Goal: Use online tool/utility: Use online tool/utility

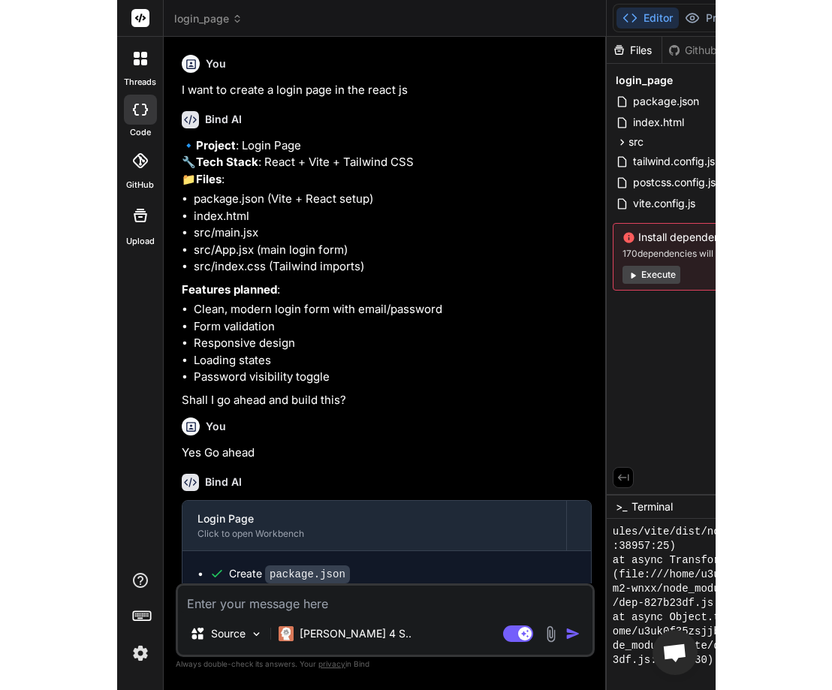
scroll to position [1783, 0]
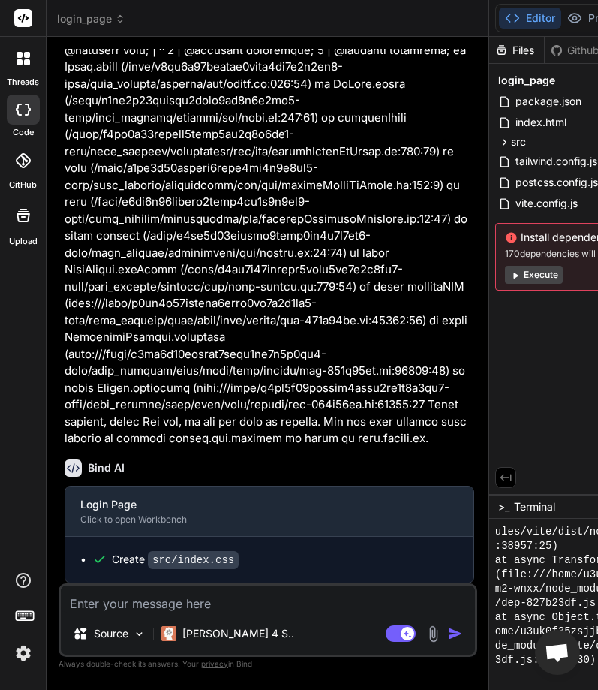
type textarea "x"
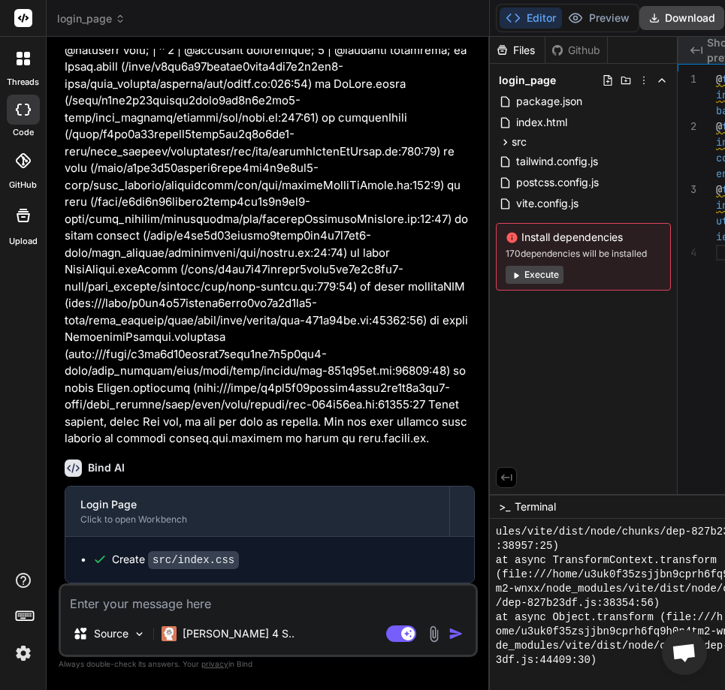
type textarea "x"
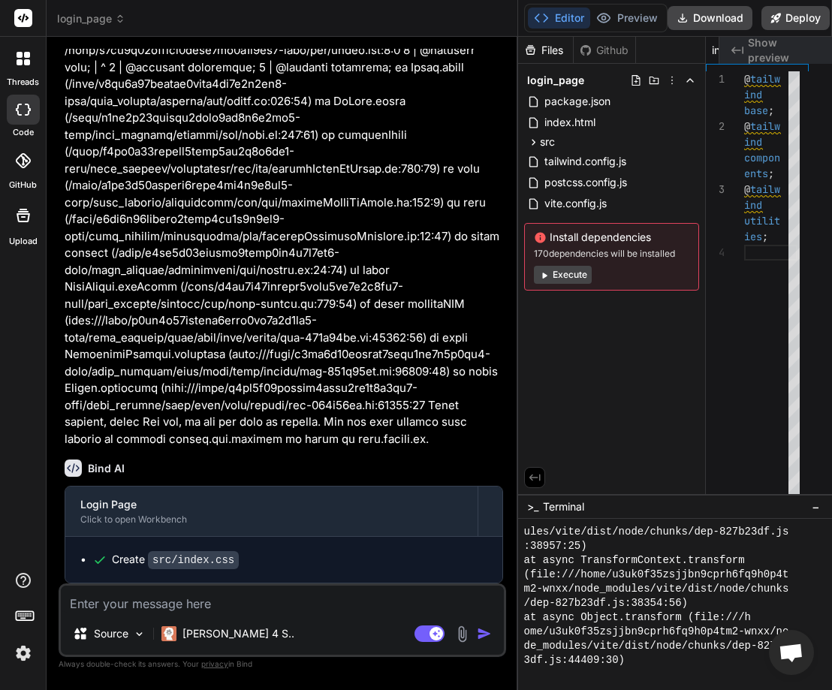
type textarea "@tailwind base; @tailwind components; @tailwind utilities;"
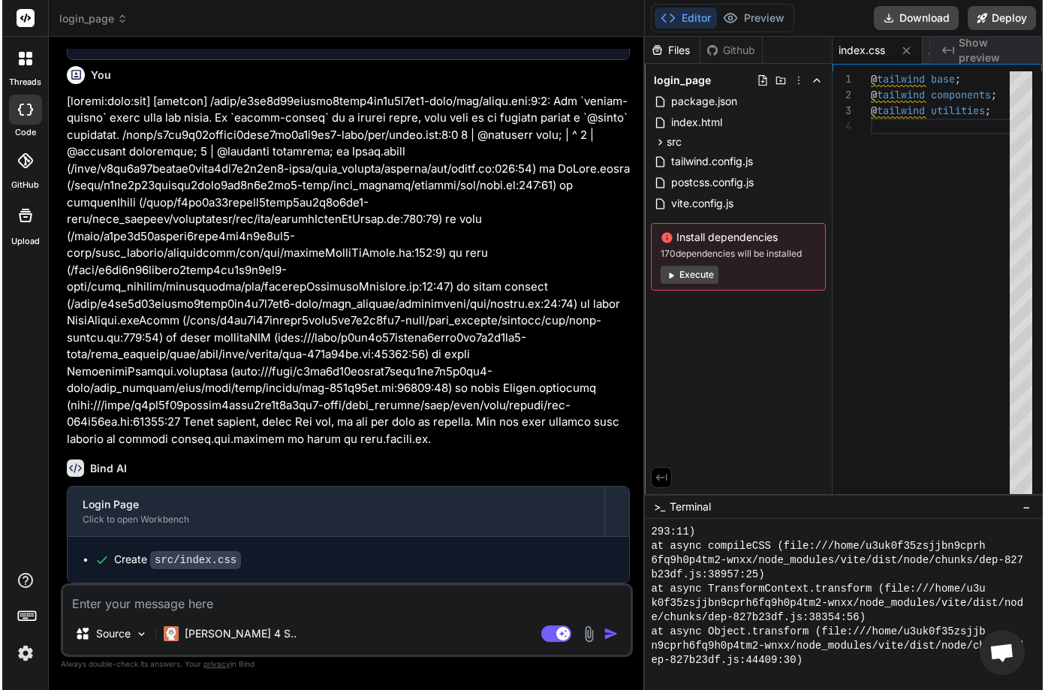
scroll to position [1512, 0]
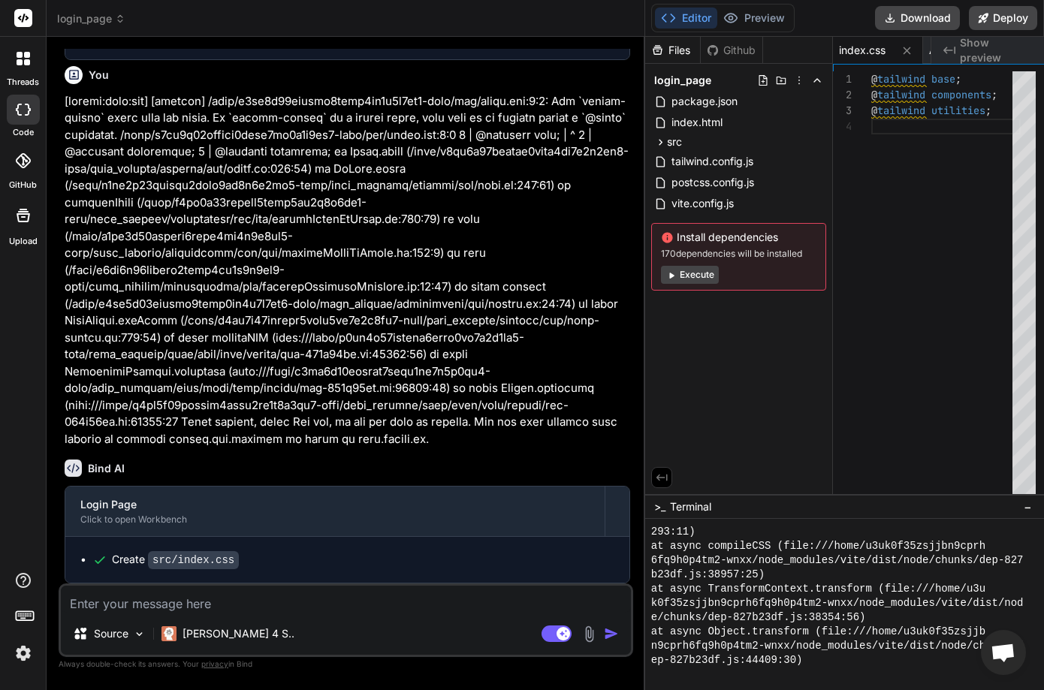
type textarea "x"
click at [598, 14] on button "Preview" at bounding box center [755, 18] width 74 height 21
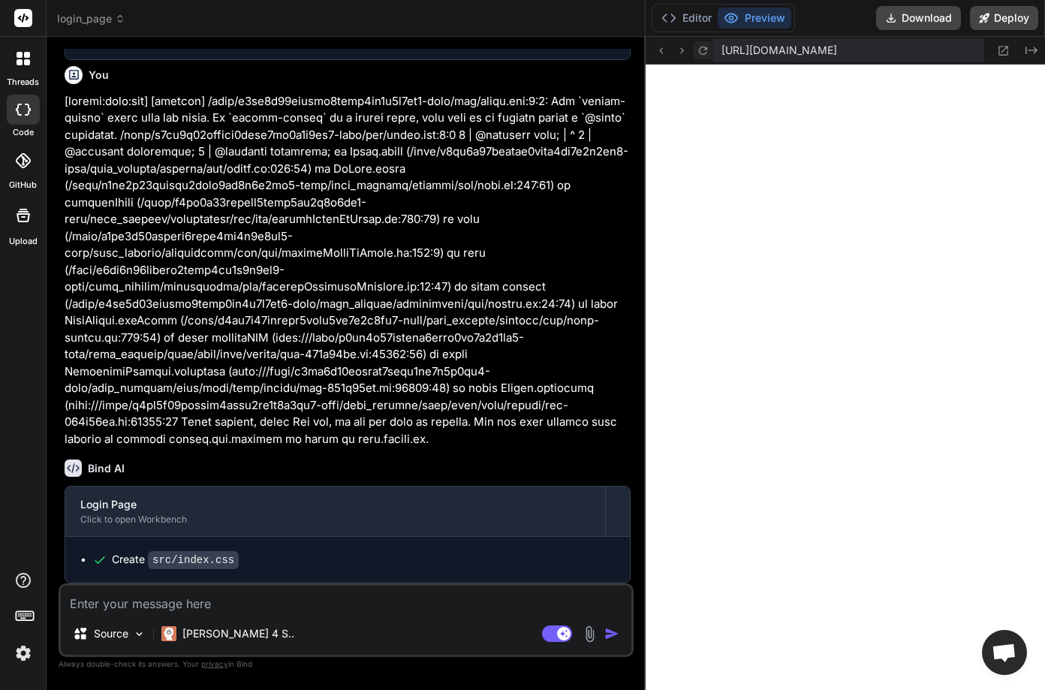
click at [598, 52] on icon at bounding box center [703, 50] width 13 height 13
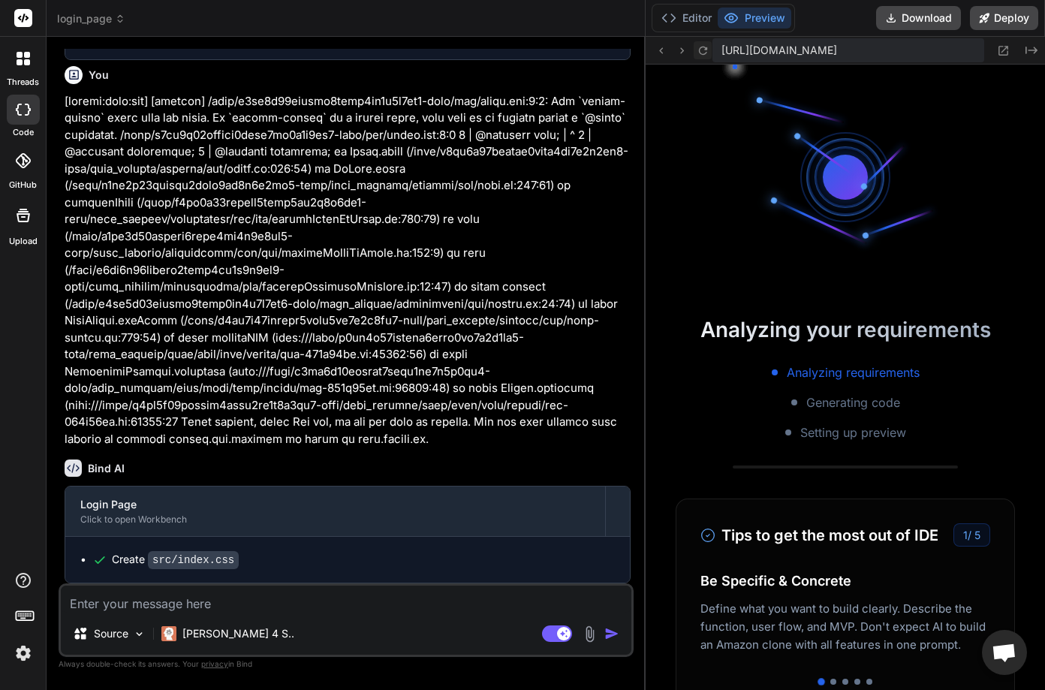
click at [598, 52] on icon at bounding box center [703, 50] width 13 height 13
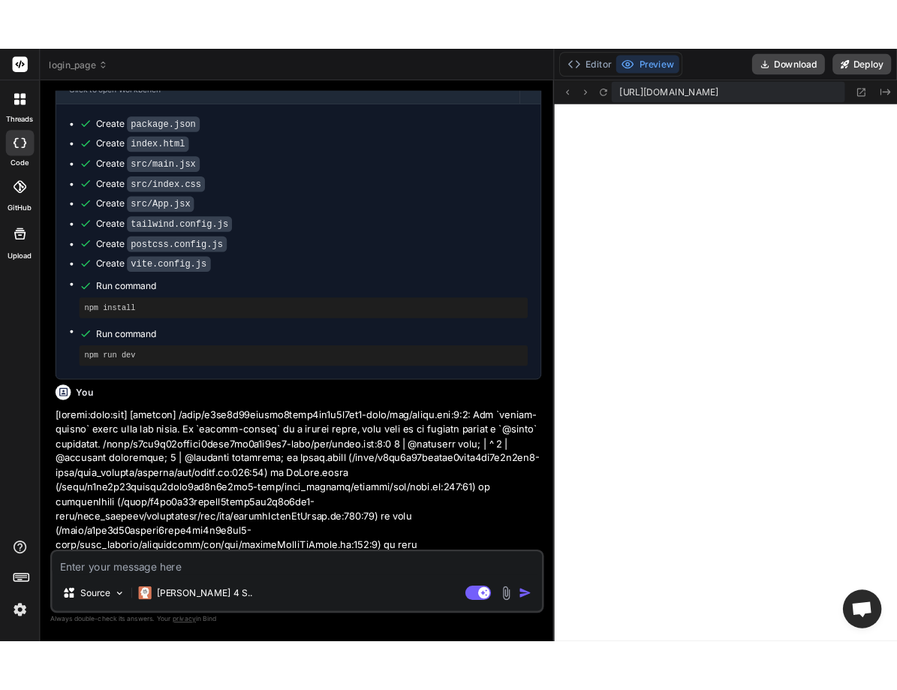
scroll to position [481, 0]
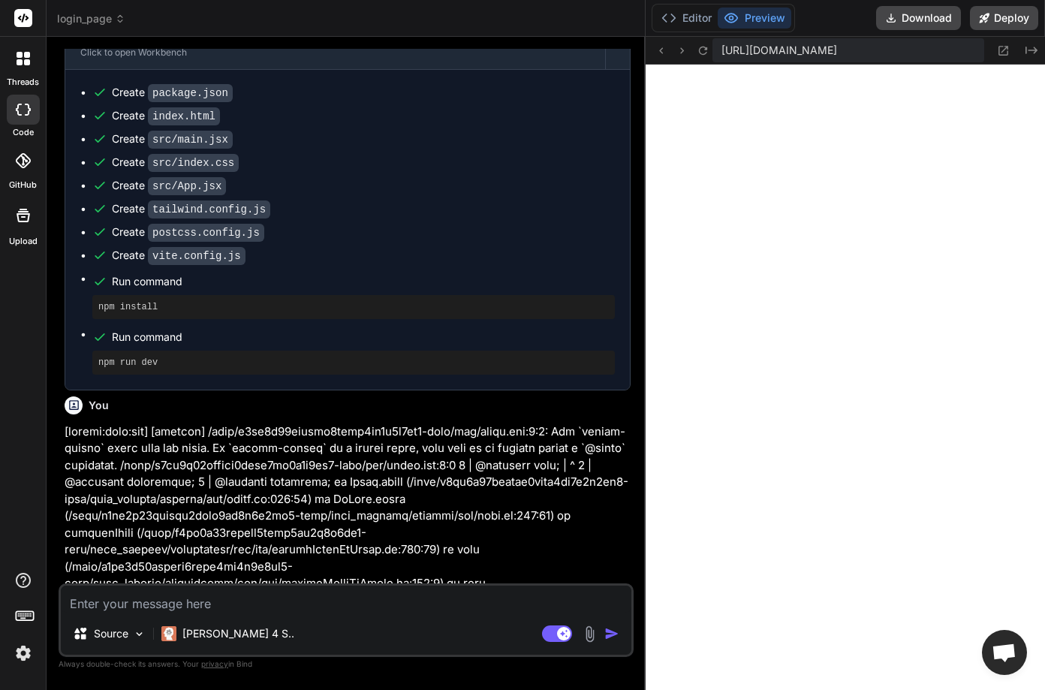
click at [240, 461] on p at bounding box center [348, 600] width 566 height 355
click at [188, 592] on textarea at bounding box center [346, 599] width 571 height 27
type textarea "H"
type textarea "x"
type textarea "He"
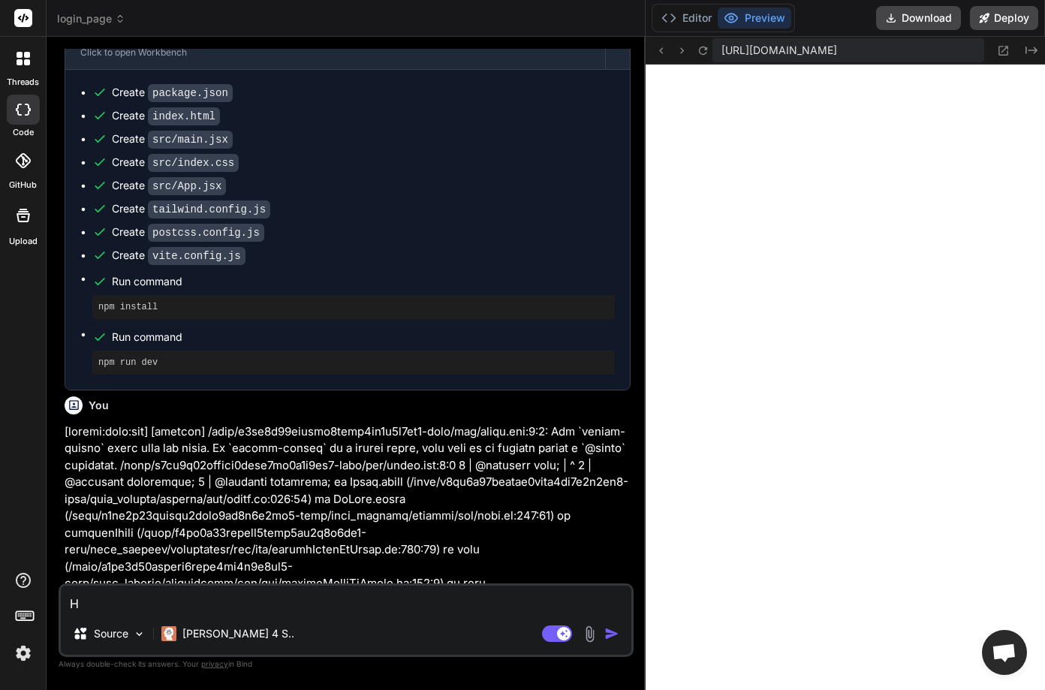
type textarea "x"
type textarea "Her"
type textarea "x"
type textarea "Here"
type textarea "x"
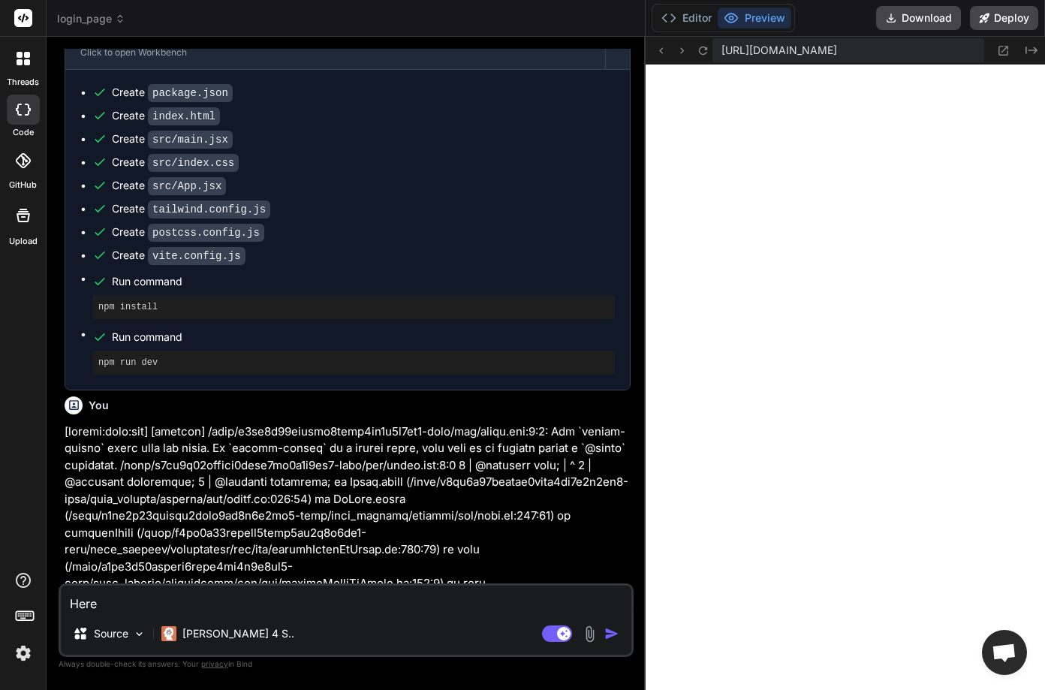
type textarea "Here"
type textarea "x"
type textarea "Here i"
type textarea "x"
type textarea "Here i"
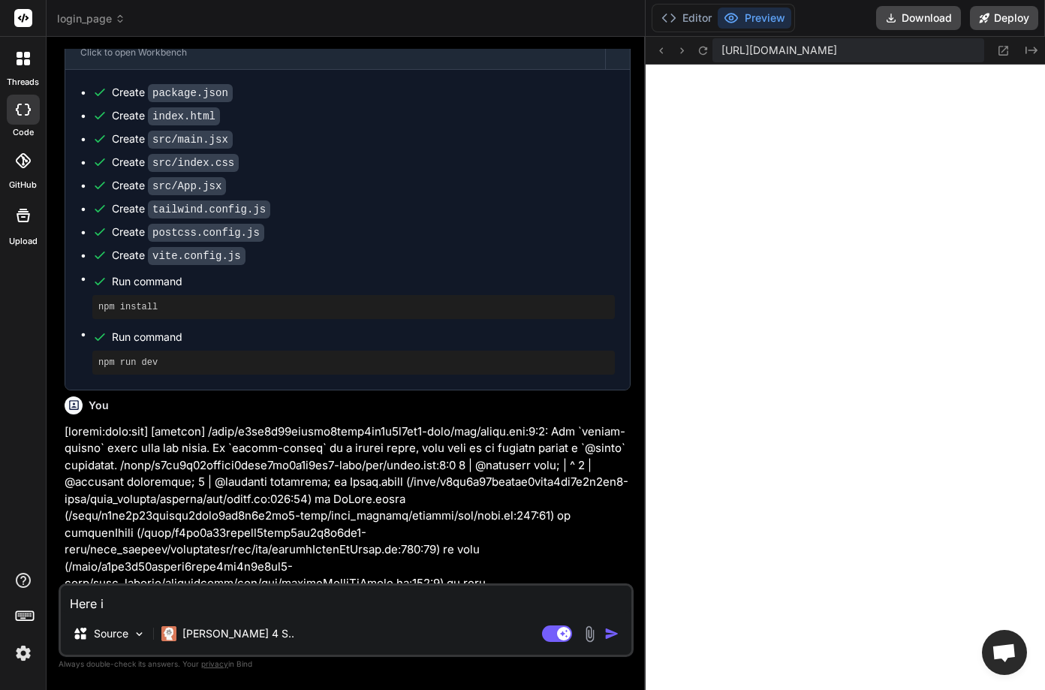
type textarea "x"
type textarea "Here i ah"
type textarea "x"
type textarea "Here i ahev"
type textarea "x"
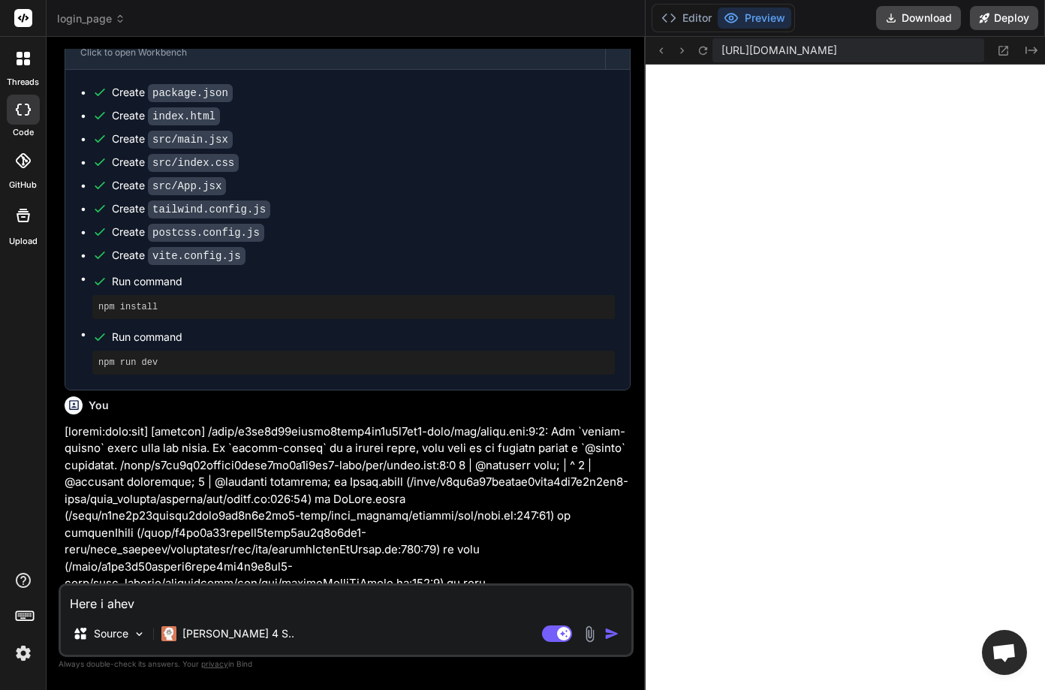
type textarea "Here i ahevt"
type textarea "x"
type textarea "Here i ahevt"
type textarea "x"
type textarea "Here i ahevt he"
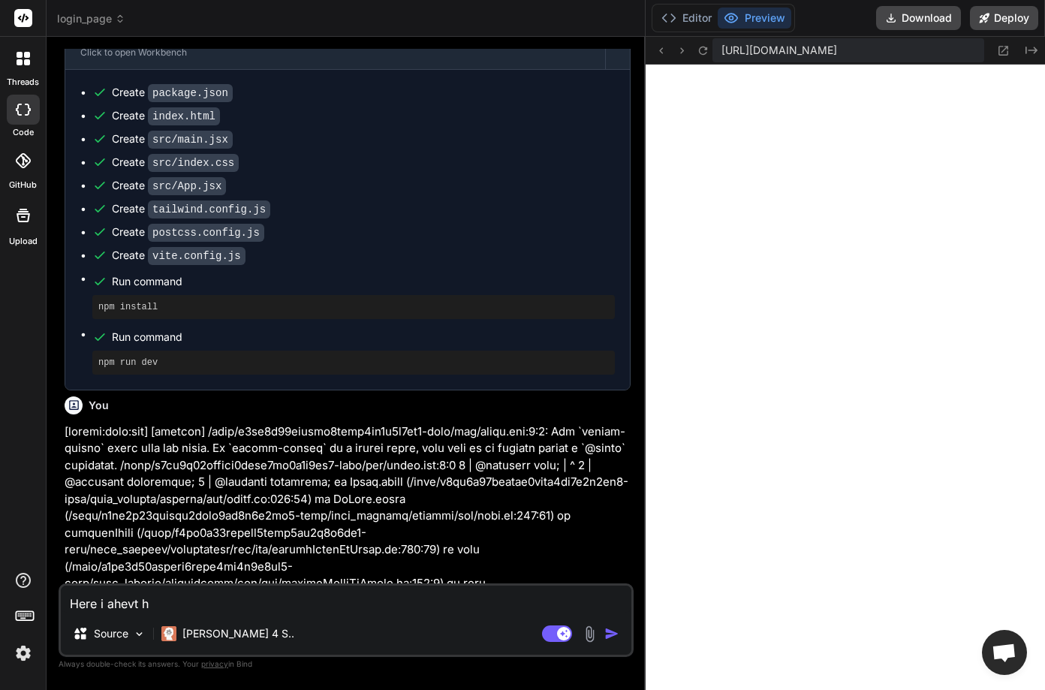
type textarea "x"
type textarea "Here i ahevt he"
type textarea "x"
type textarea "Here i ahevt he t"
type textarea "x"
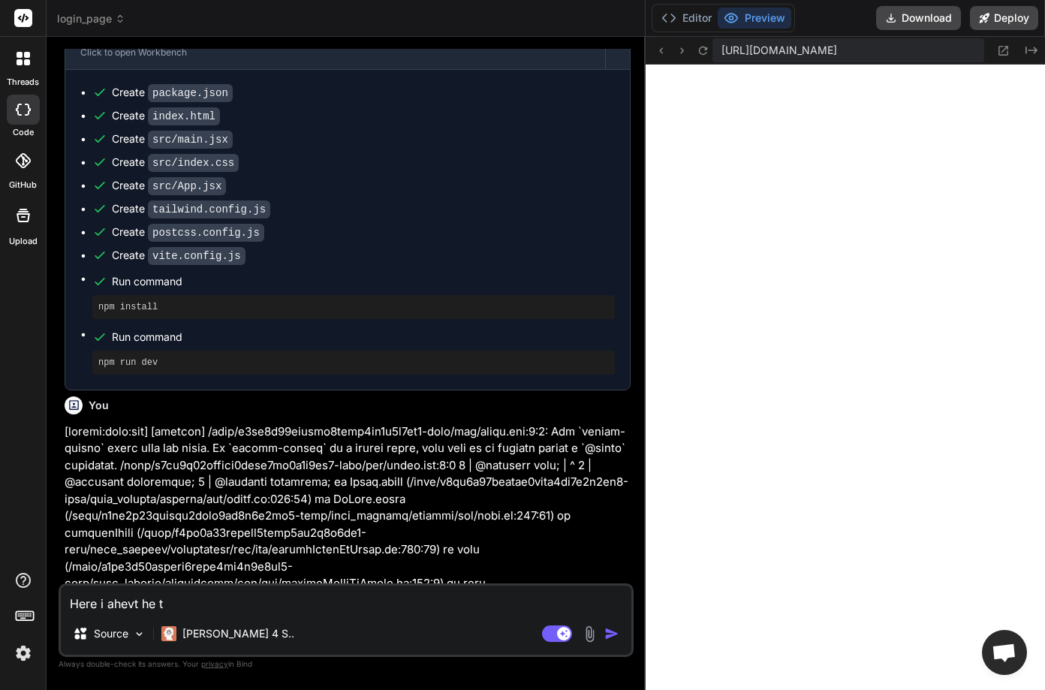
type textarea "Here i ahevt he th"
type textarea "x"
type textarea "Here i ahevt he thr"
type textarea "x"
type textarea "Here i ahevt he thre"
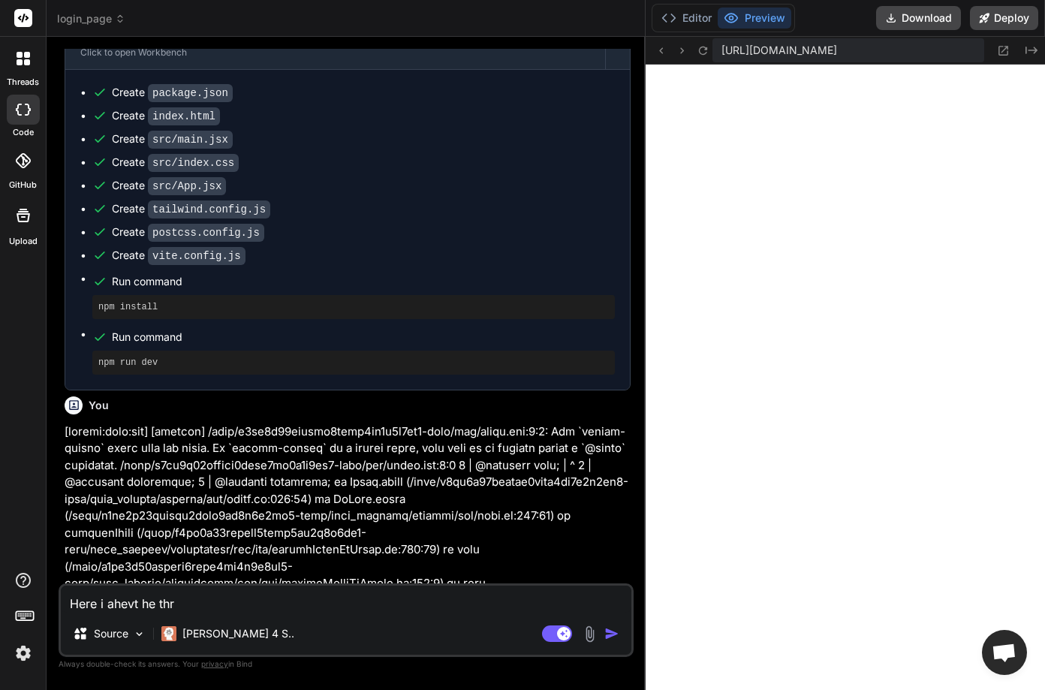
type textarea "x"
type textarea "Here i ahevt he three"
type textarea "x"
type textarea "Here i ahevt he three"
type textarea "x"
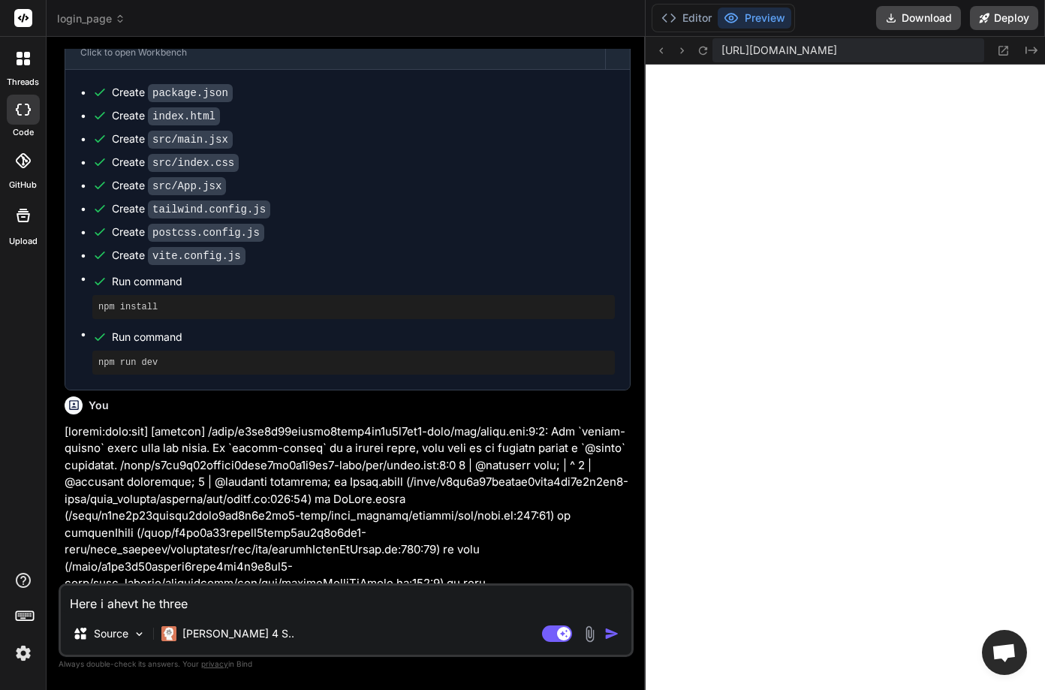
type textarea "Here i ahevt he three j"
type textarea "x"
type textarea "Here i ahevt he three js"
type textarea "x"
type textarea "Here i ahevt he three js"
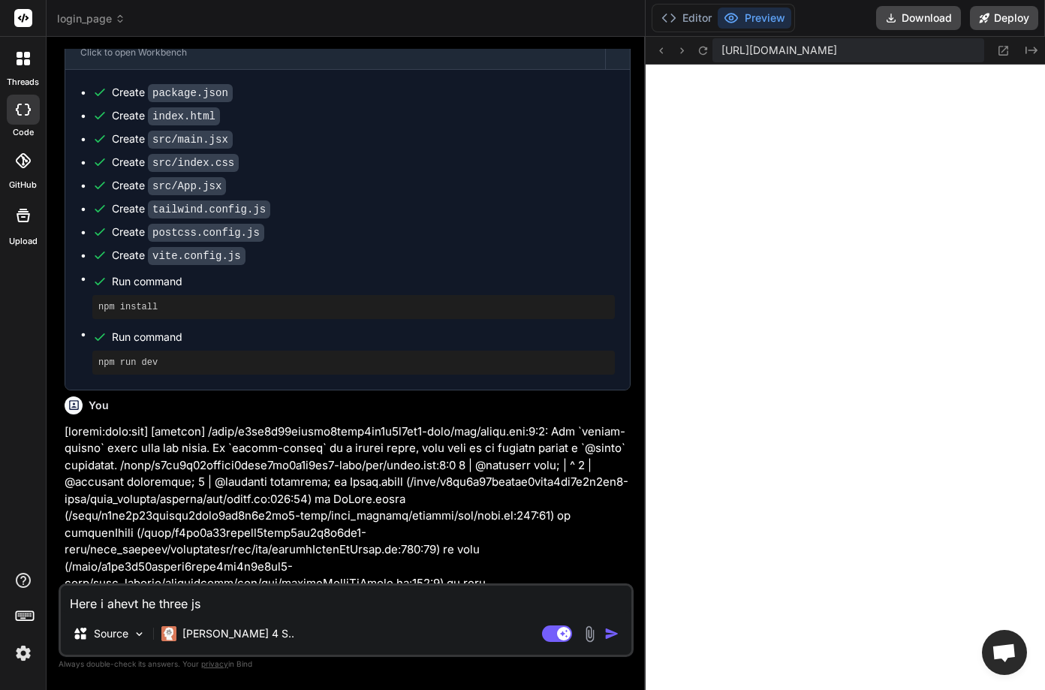
type textarea "x"
type textarea "Here i ahevt he three js f"
type textarea "x"
type textarea "Here i ahevt he three js fi"
type textarea "x"
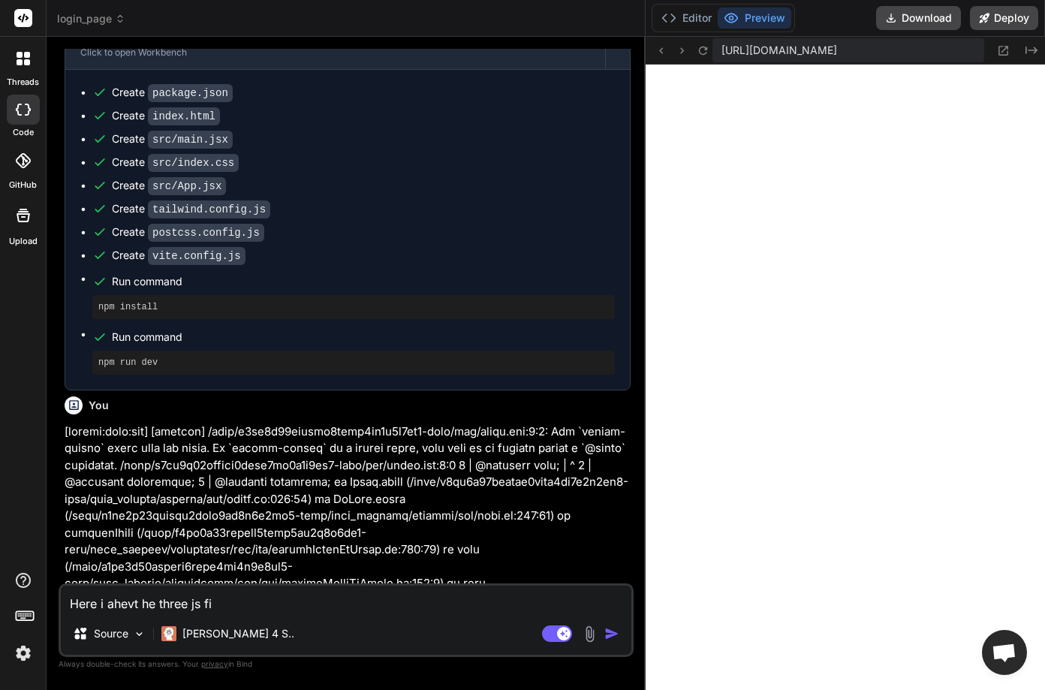
type textarea "Here i ahevt he three js fil"
type textarea "x"
type textarea "Here i ahevt he three js file"
type textarea "x"
type textarea "Here i ahevt he three js file"
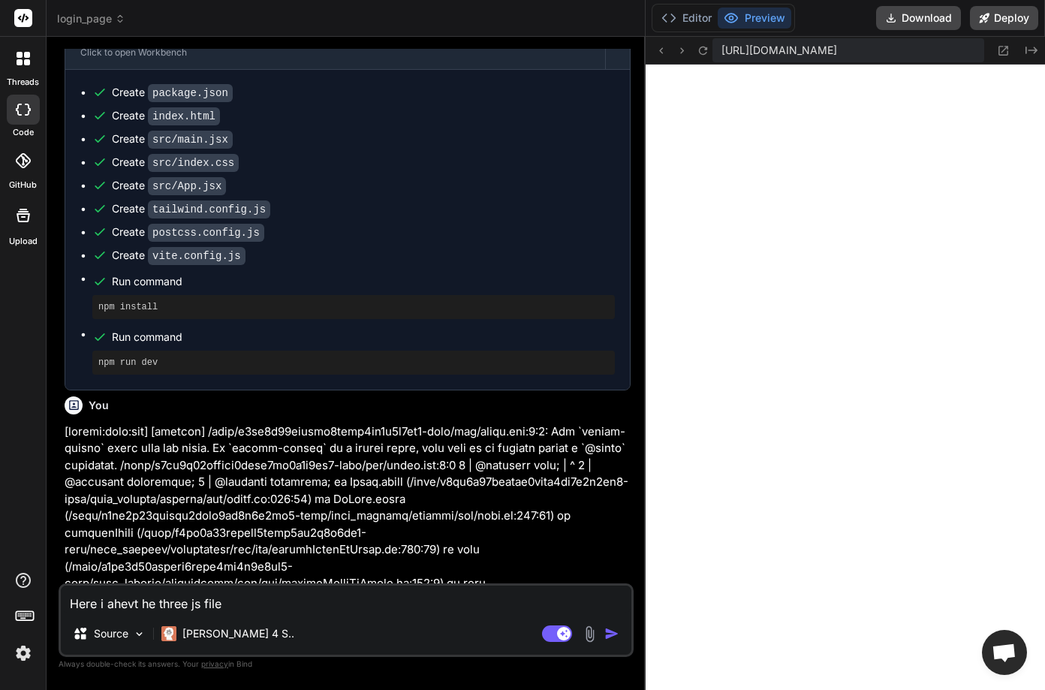
type textarea "x"
type textarea "Here i ahevt he three js file r"
type textarea "x"
type textarea "Here i ahevt he three js file re"
type textarea "x"
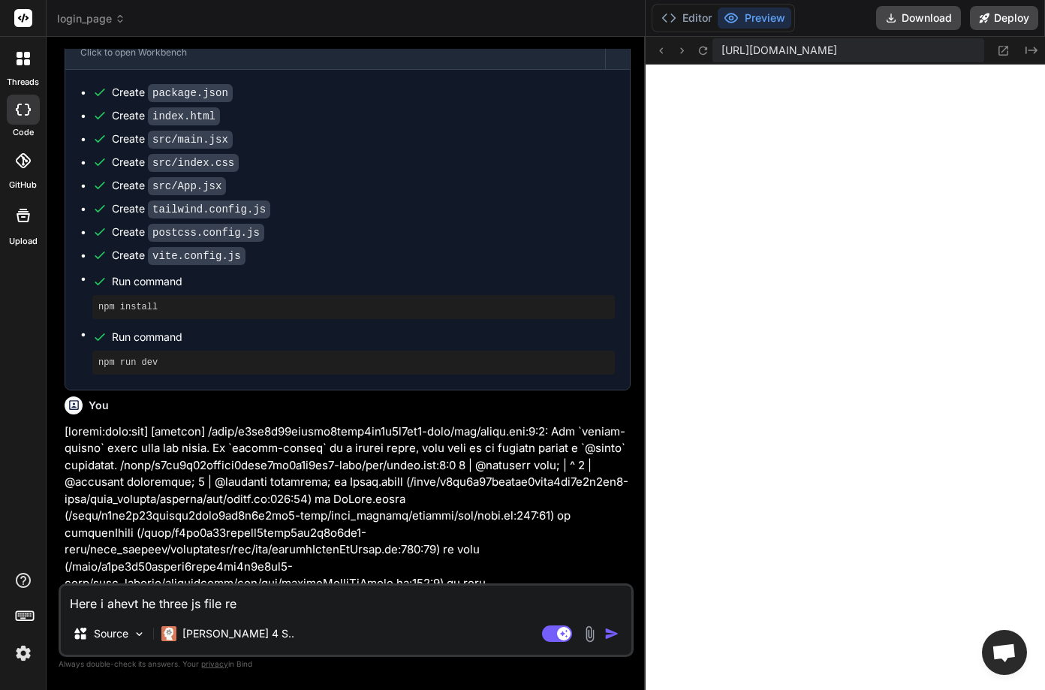
type textarea "Here i ahevt he three js file rem"
type textarea "x"
type textarea "Here i ahevt he three js file remvo"
type textarea "x"
type textarea "Here i ahevt he three js file remvoe"
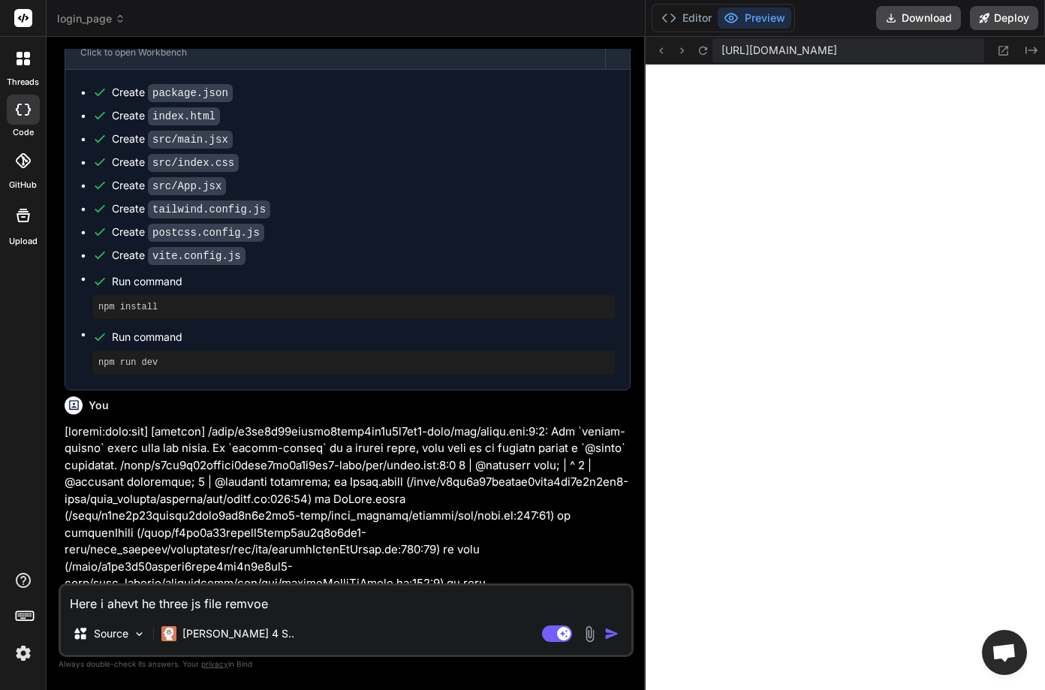
type textarea "x"
type textarea "Here i ahevt he three js file remvoe th"
type textarea "x"
type textarea "Here i ahevt he three js file remvoe the"
type textarea "x"
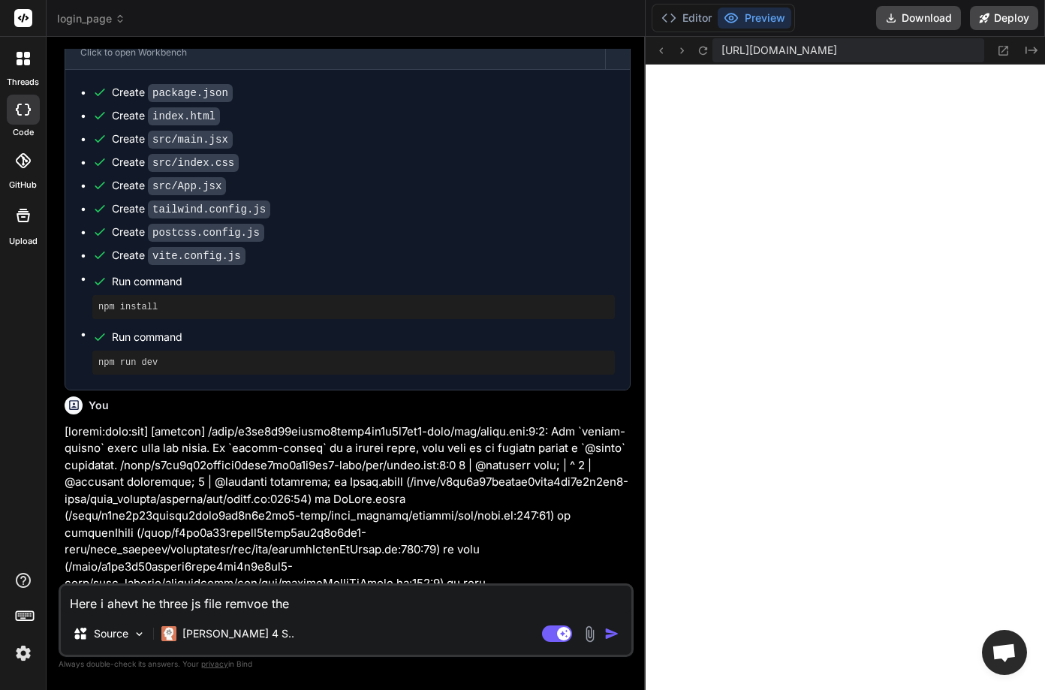
type textarea "Here i ahevt he three js file remvoe the"
type textarea "x"
type textarea "Here i ahevt he three js file remvoe the o"
type textarea "x"
type textarea "Here i ahevt he three js file remvoe the ot"
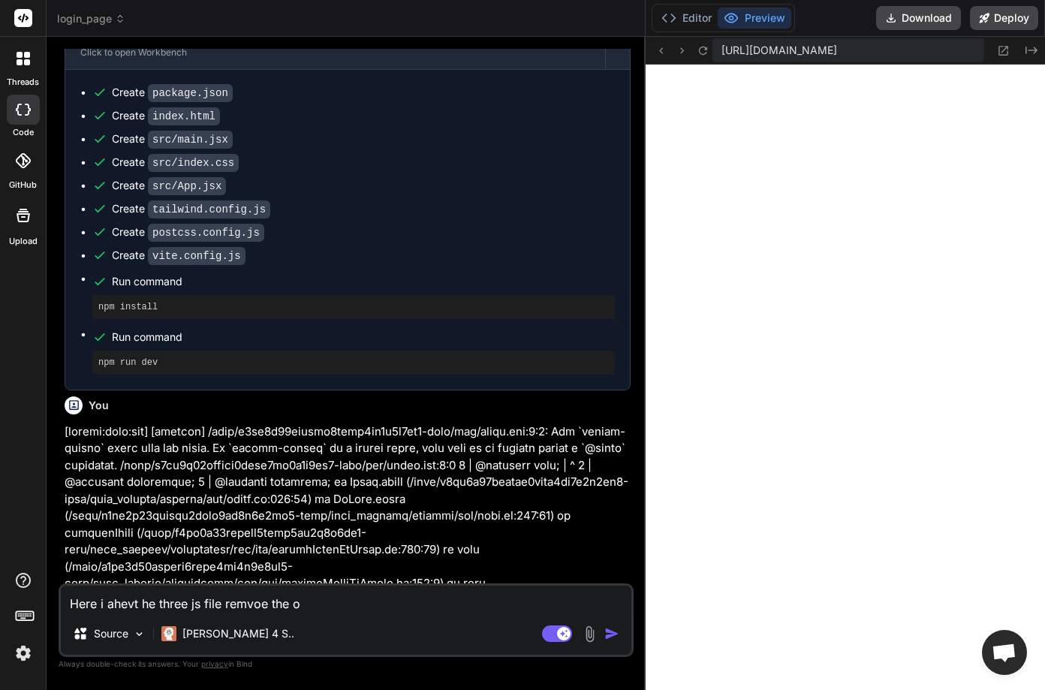
type textarea "x"
type textarea "Here i ahevt he three js file remvoe the oth"
type textarea "x"
type textarea "Here i ahevt he three js file remvoe the othe"
type textarea "x"
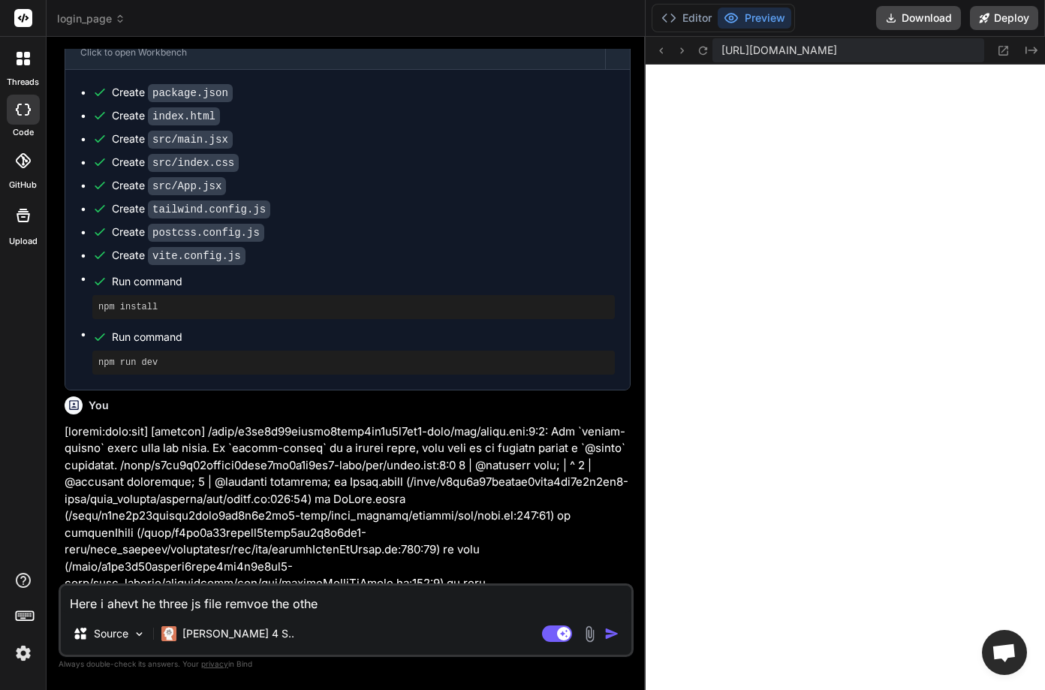
type textarea "Here i ahevt he three js file remvoe the other"
type textarea "x"
type textarea "Here i ahevt he three js file remvoe the other"
type textarea "x"
type textarea "Here i ahevt he three js file remvoe the other a"
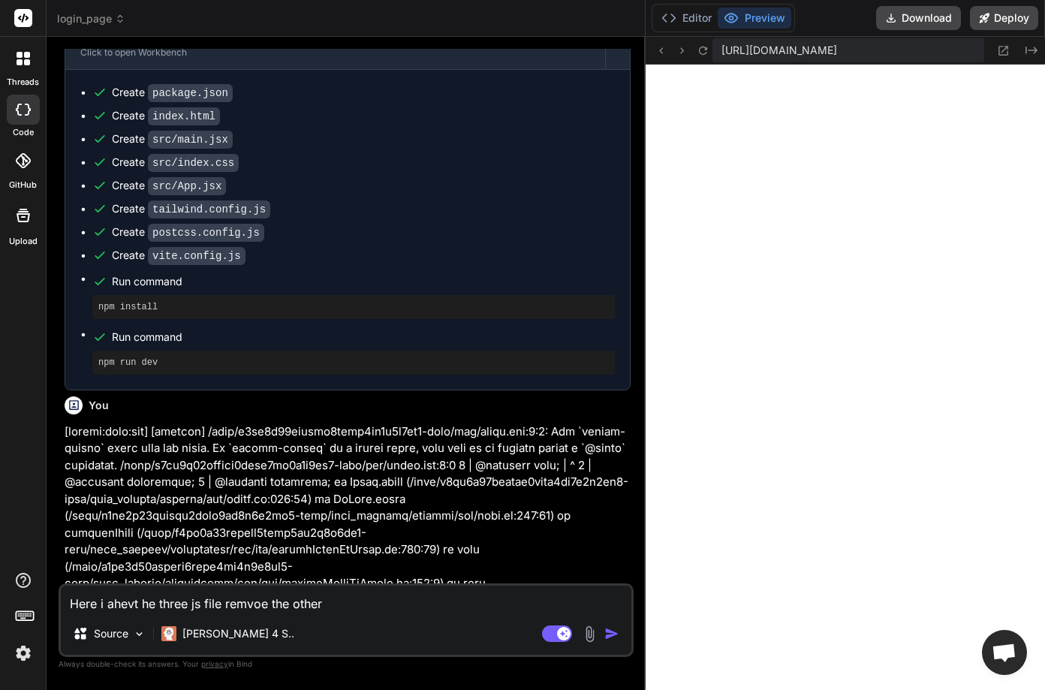
type textarea "x"
type textarea "Here i ahevt he three js file remvoe the other an"
type textarea "x"
type textarea "Here i ahevt he three js file remvoe the other and"
type textarea "x"
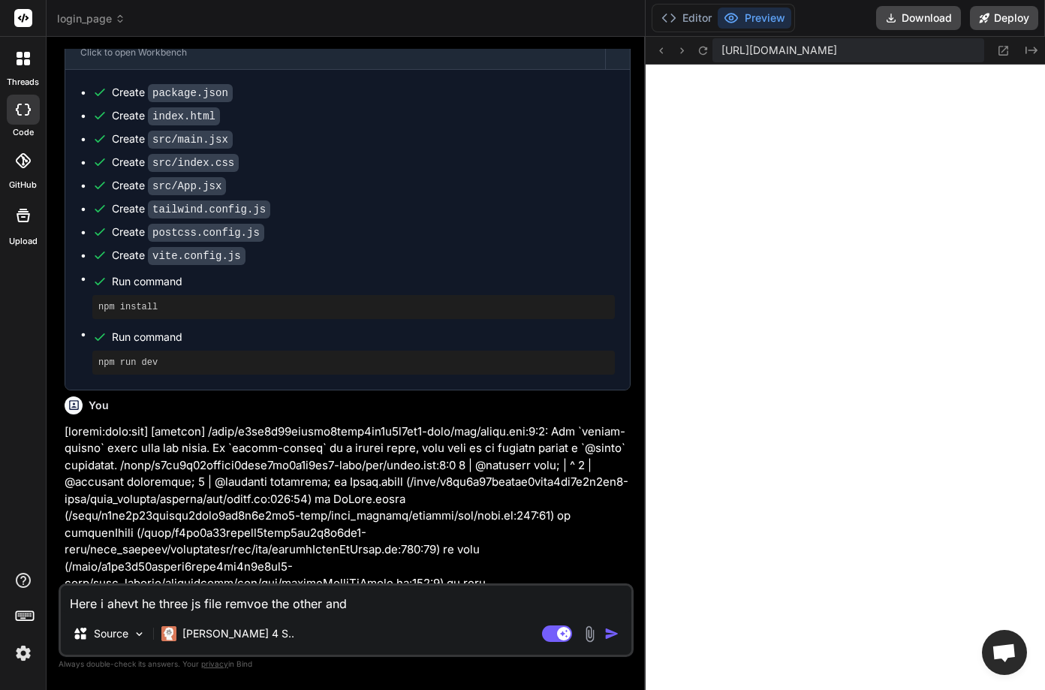
type textarea "Here i ahevt he three js file remvoe the other and"
type textarea "x"
type textarea "Here i ahevt he three js file remvoe the other and c"
type textarea "x"
type textarea "Here i ahevt he three js file remvoe the other and co"
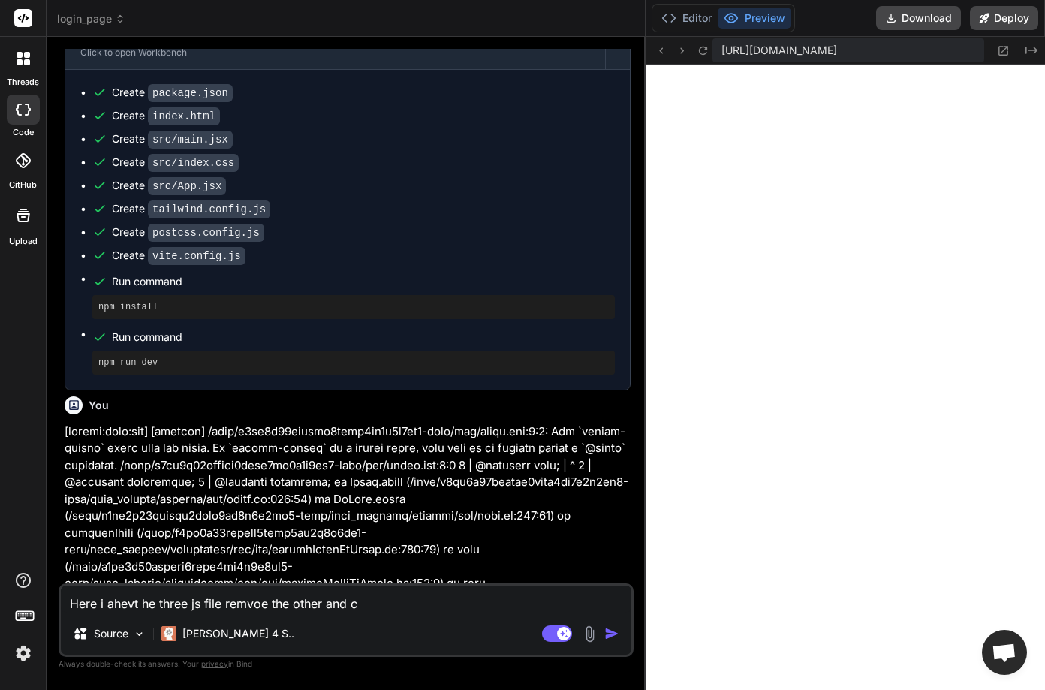
type textarea "x"
type textarea "Here i ahevt he three js file remvoe the other and cob"
type textarea "x"
type textarea "Here i ahevt he three js file remvoe the other and cobi"
type textarea "x"
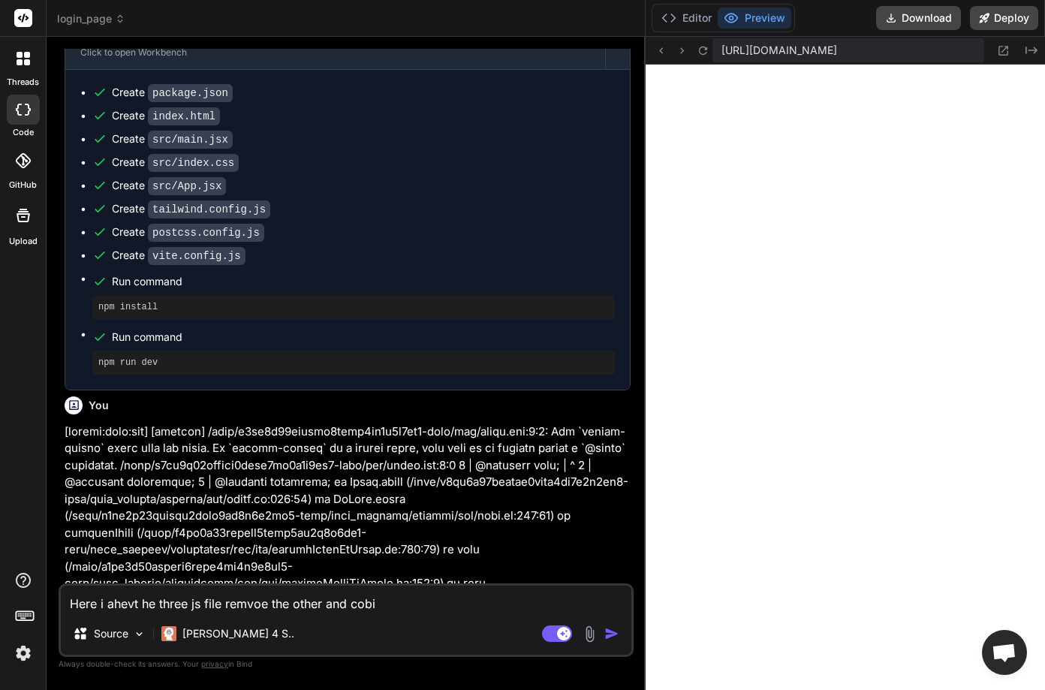
type textarea "Here i ahevt he three js file remvoe the other and [PERSON_NAME]"
type textarea "x"
type textarea "Here i ahevt he three js file remvoe the other and [PERSON_NAME]"
type textarea "x"
type textarea "Here i ahevt he three js file remvoe the other and [PERSON_NAME]"
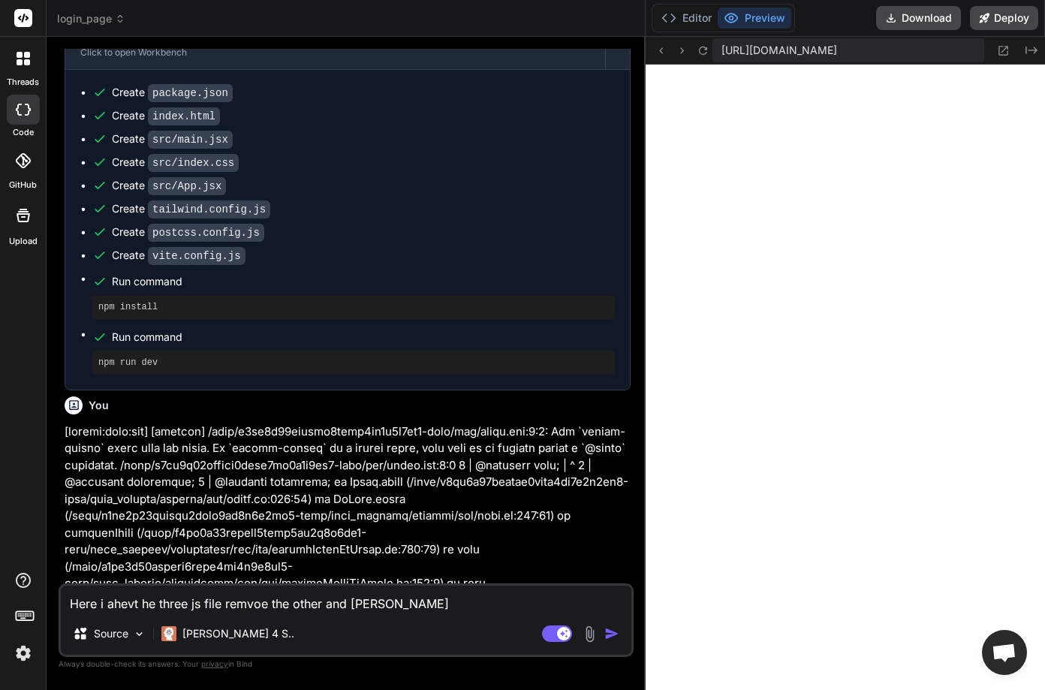
type textarea "x"
type textarea "Here i ahevt he three js file remvoe the other and [PERSON_NAME] a"
type textarea "x"
type textarea "Here i ahevt he three js file remvoe the other and [PERSON_NAME] al"
type textarea "x"
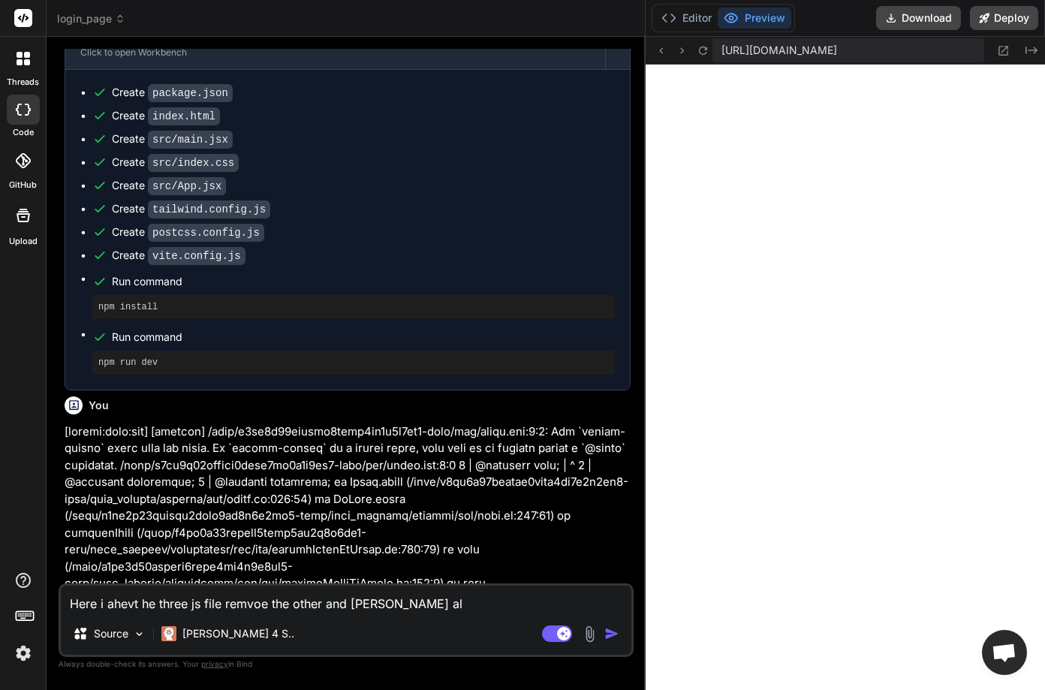
type textarea "Here i ahevt he three js file remvoe the other and [PERSON_NAME] a"
type textarea "x"
type textarea "Here i ahevt he three js file remvoe the other and [PERSON_NAME]"
type textarea "x"
type textarea "Here i ahevt he three js file remvoe the other and [PERSON_NAME]"
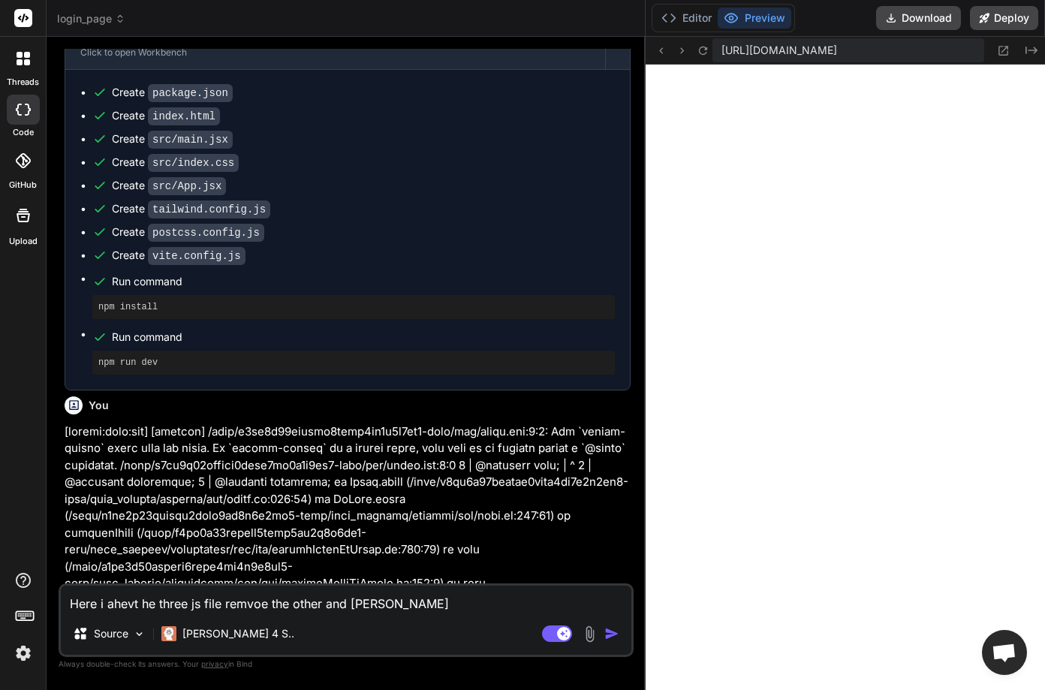
type textarea "x"
type textarea "Here i ahevt he three js file remvoe the other and [PERSON_NAME]"
type textarea "x"
type textarea "Here i ahevt he three js file remvoe the other and cobi"
type textarea "x"
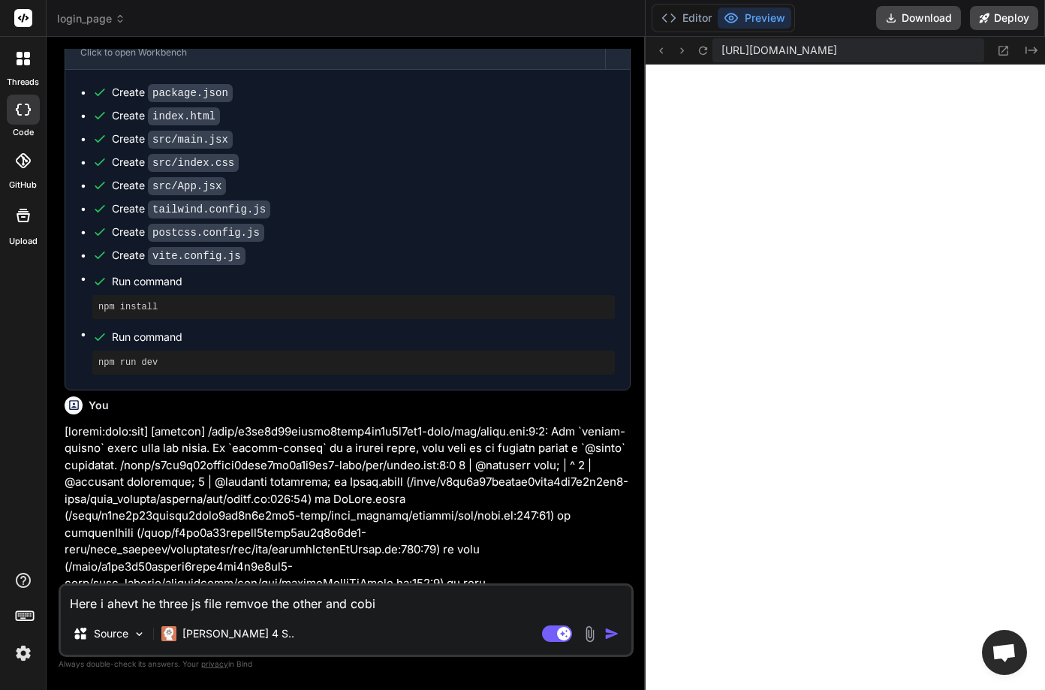
type textarea "Here i ahevt he three js file remvoe the other and cob"
type textarea "x"
type textarea "Here i ahevt he three js file remvoe the other and co"
type textarea "x"
type textarea "Here i ahevt he three js file remvoe the other and com"
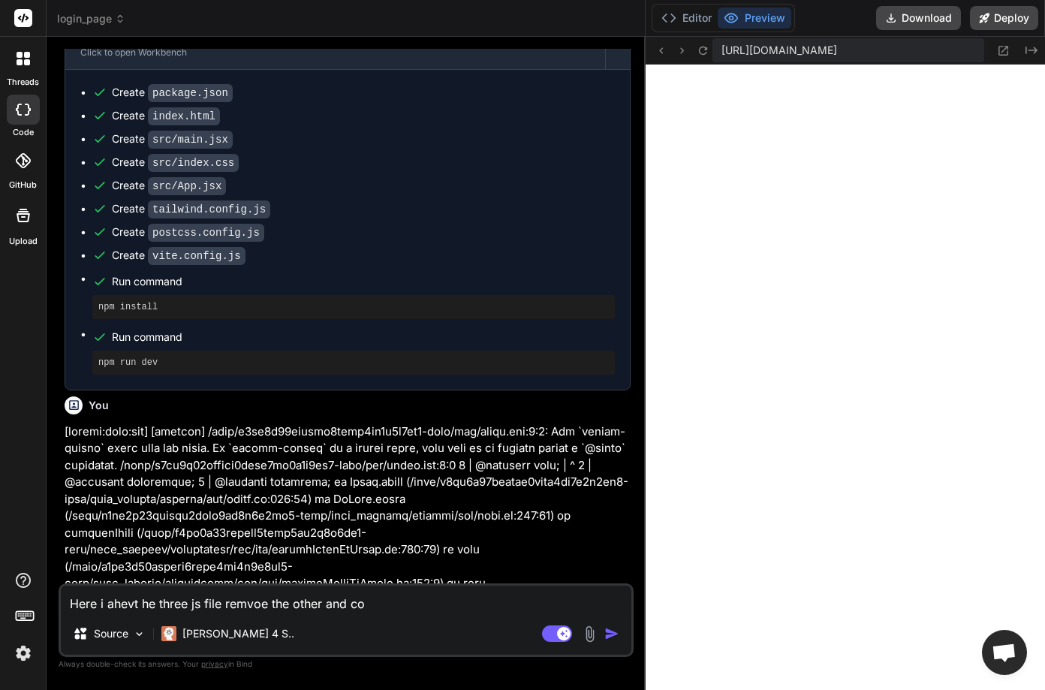
type textarea "x"
type textarea "Here i ahevt he three js file remvoe the other and comb"
type textarea "x"
type textarea "Here i ahevt he three js file remvoe the other and combi"
type textarea "x"
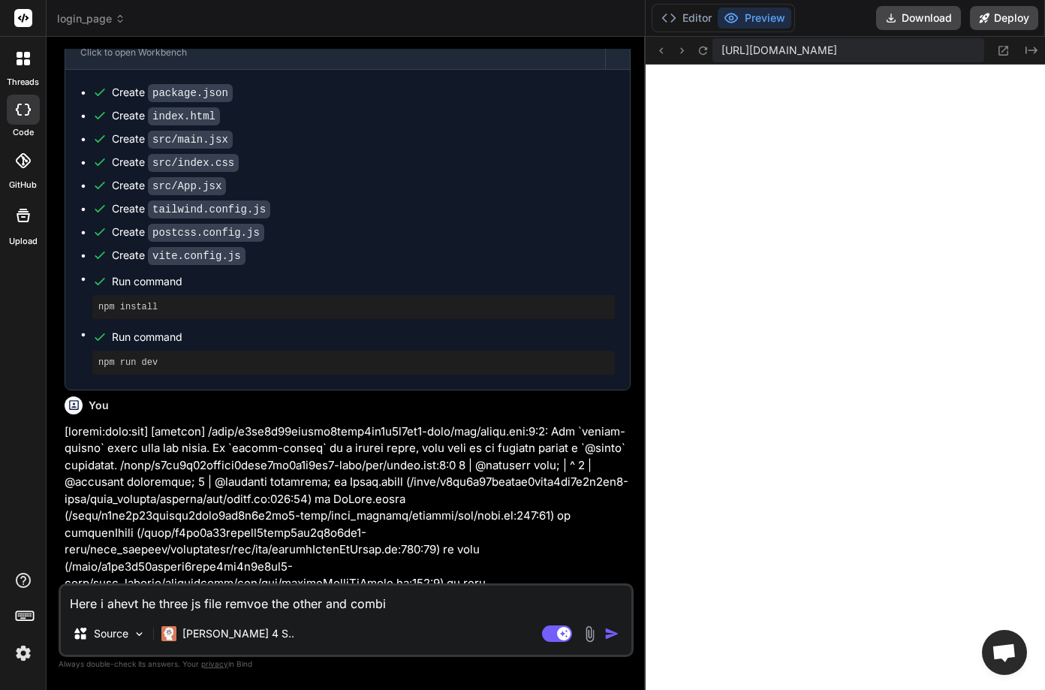
type textarea "Here i ahevt he three js file remvoe the other and combin"
type textarea "x"
type textarea "Here i ahevt he three js file remvoe the other and combine"
type textarea "x"
type textarea "Here i ahevt he three js file remvoe the other and combine"
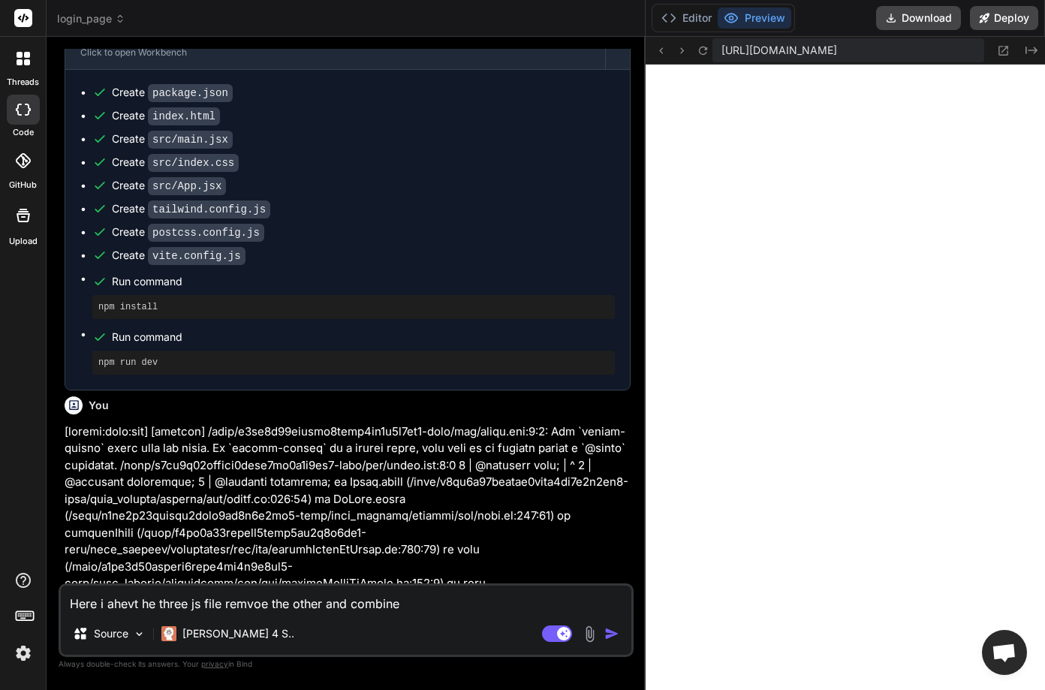
type textarea "x"
type textarea "Here i ahevt he three js file remvoe the other and combine a"
type textarea "x"
type textarea "Here i ahevt he three js file remvoe the other and combine al"
type textarea "x"
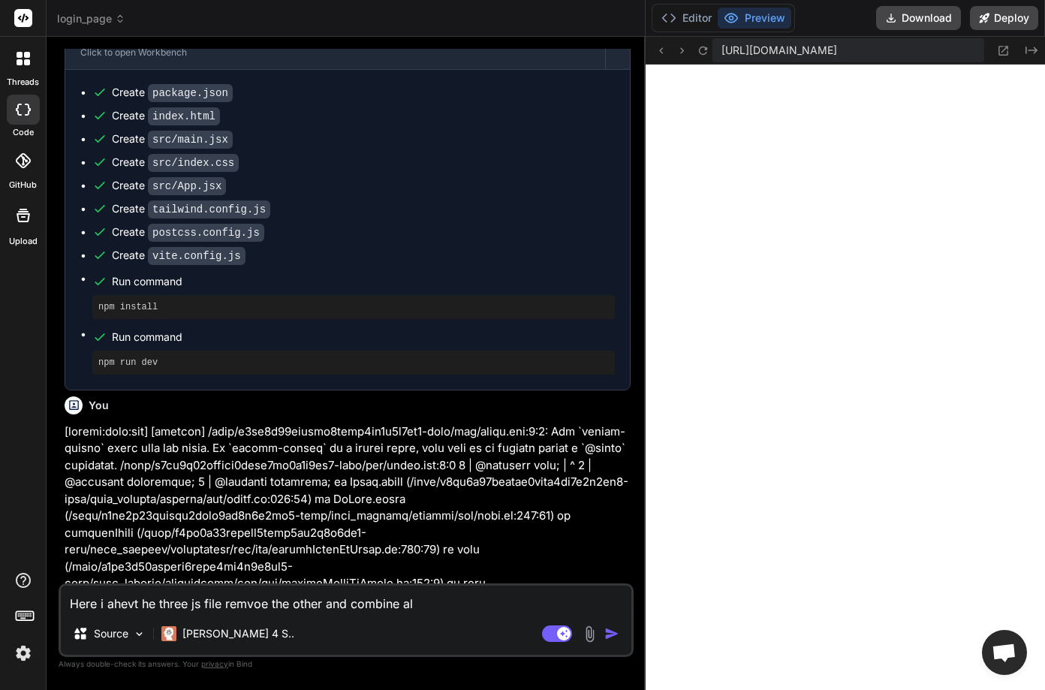
type textarea "Here i ahevt he three js file remvoe the other and combine all"
type textarea "x"
type textarea "Here i ahevt he three js file remvoe the other and combine all"
type textarea "x"
type textarea "Here i ahevt he three js file remvoe the other and combine all f"
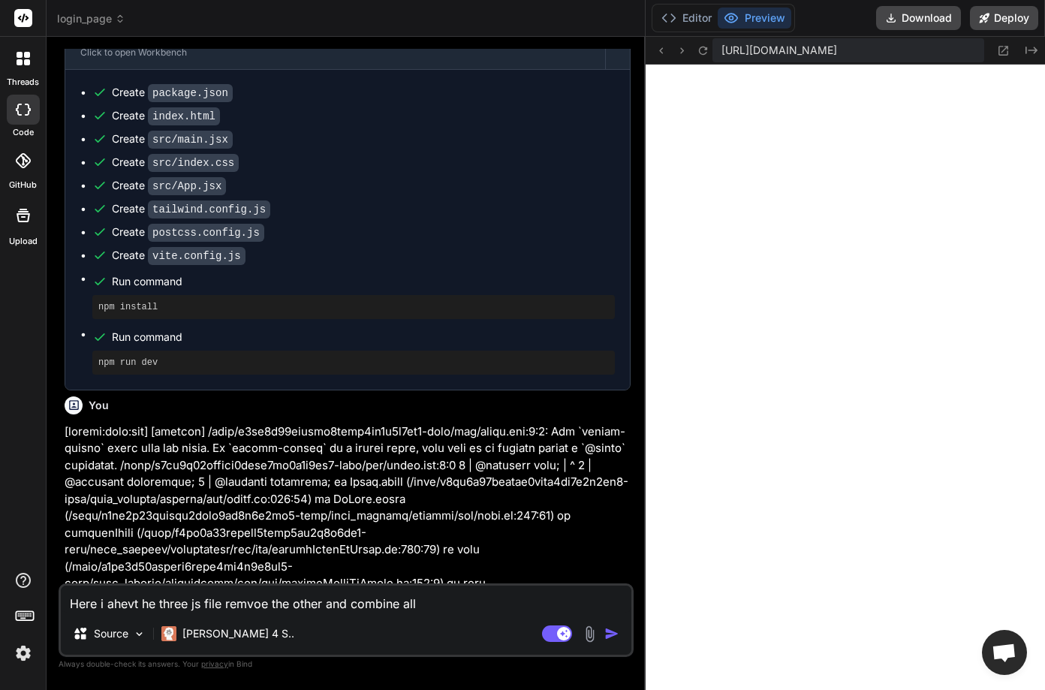
type textarea "x"
type textarea "Here i ahevt he three js file remvoe the other and combine all fi"
type textarea "x"
type textarea "Here i ahevt he three js file remvoe the other and combine all fin"
type textarea "x"
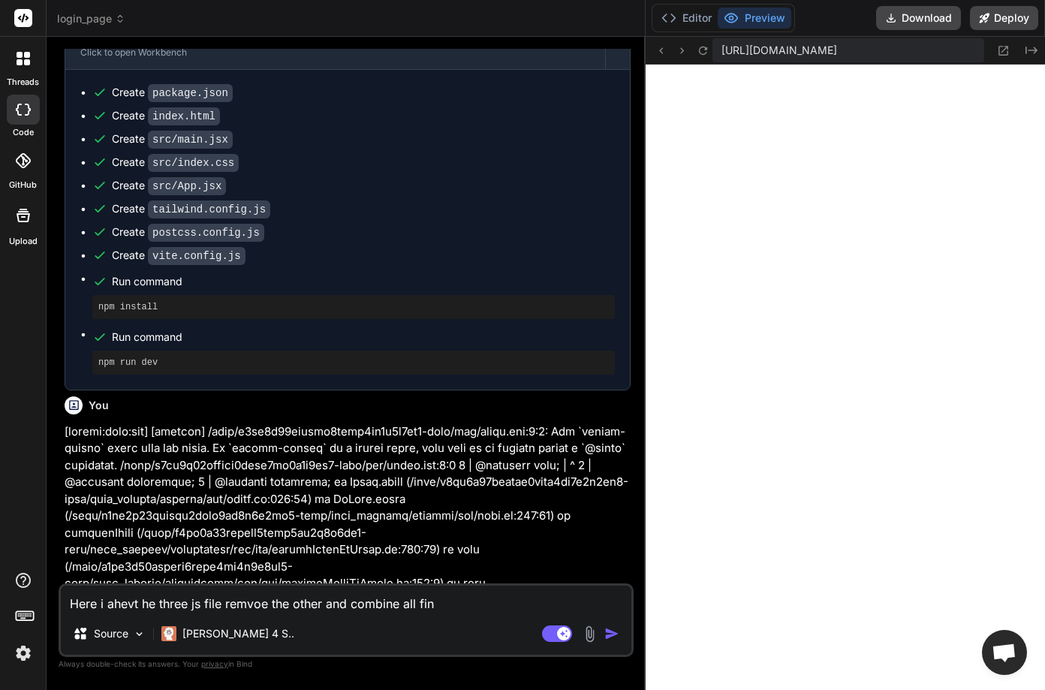
type textarea "Here i ahevt he three js file remvoe the other and combine all fine"
type textarea "x"
type textarea "Here i ahevt he three js file remvoe the other and combine all fin"
type textarea "x"
type textarea "Here i ahevt he three js file remvoe the other and combine all fi"
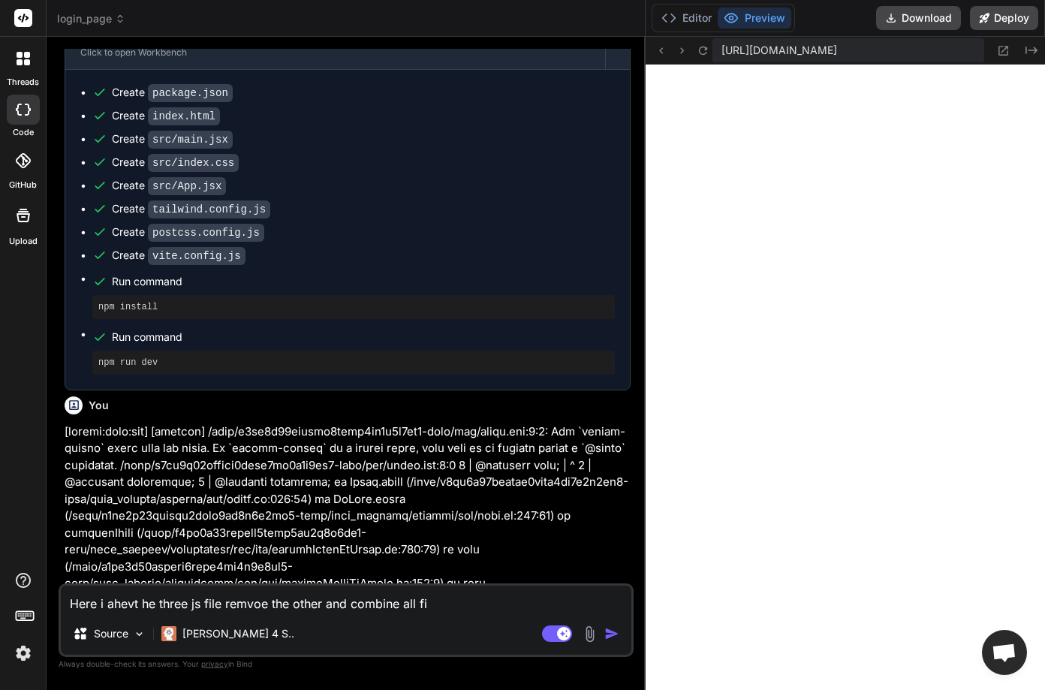
type textarea "x"
type textarea "Here i ahevt he three js file remvoe the other and combine all fil"
type textarea "x"
type textarea "Here i ahevt he three js file remvoe the other and combine all file"
type textarea "x"
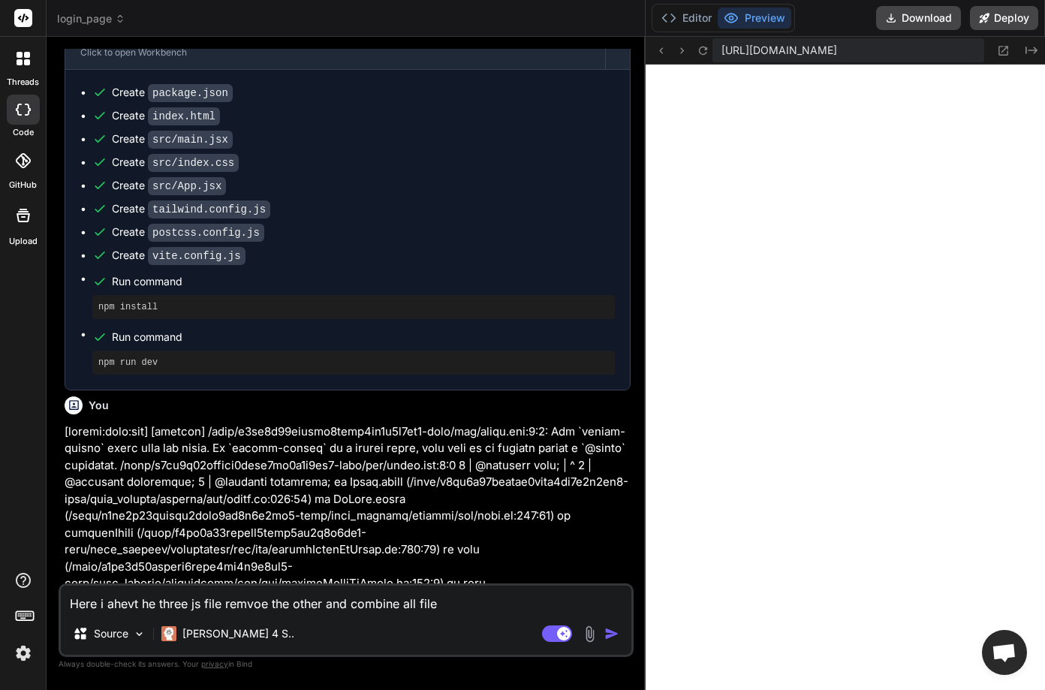
type textarea "Here i ahevt he three js file remvoe the other and combine all file"
type textarea "x"
type textarea "Here i ahevt he three js file remvoe the other and combine all file i"
type textarea "x"
type textarea "Here i ahevt he three js file remvoe the other and combine all file in"
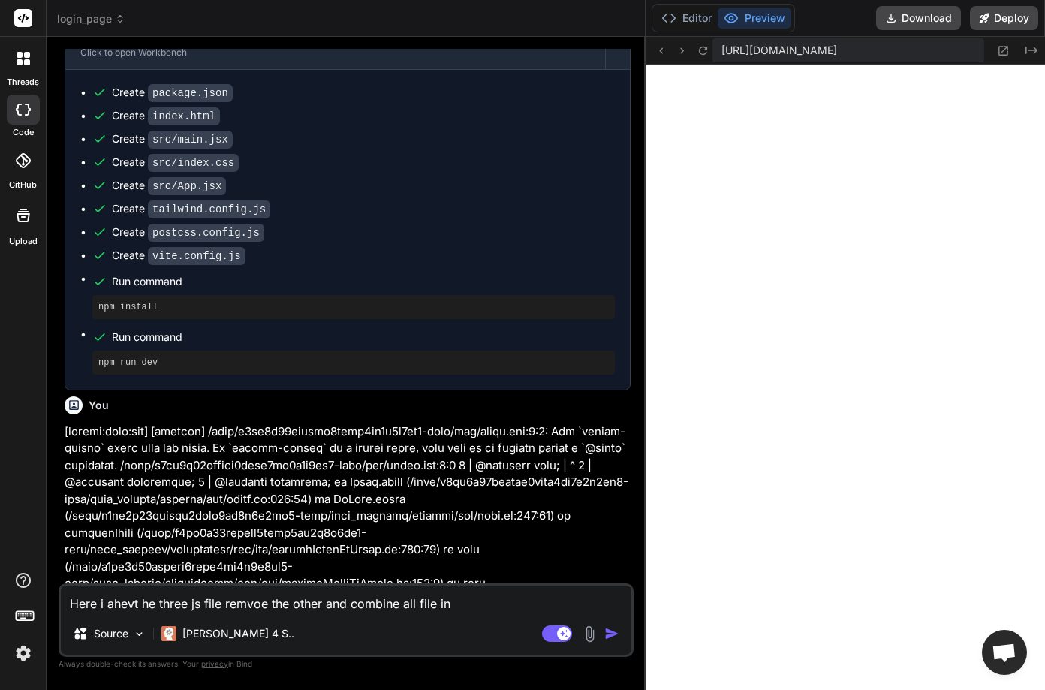
type textarea "x"
type textarea "Here i ahevt he three js file remvoe the other and combine all file in"
type textarea "x"
type textarea "Here i ahevt he three js file remvoe the other and combine all file in t"
type textarea "x"
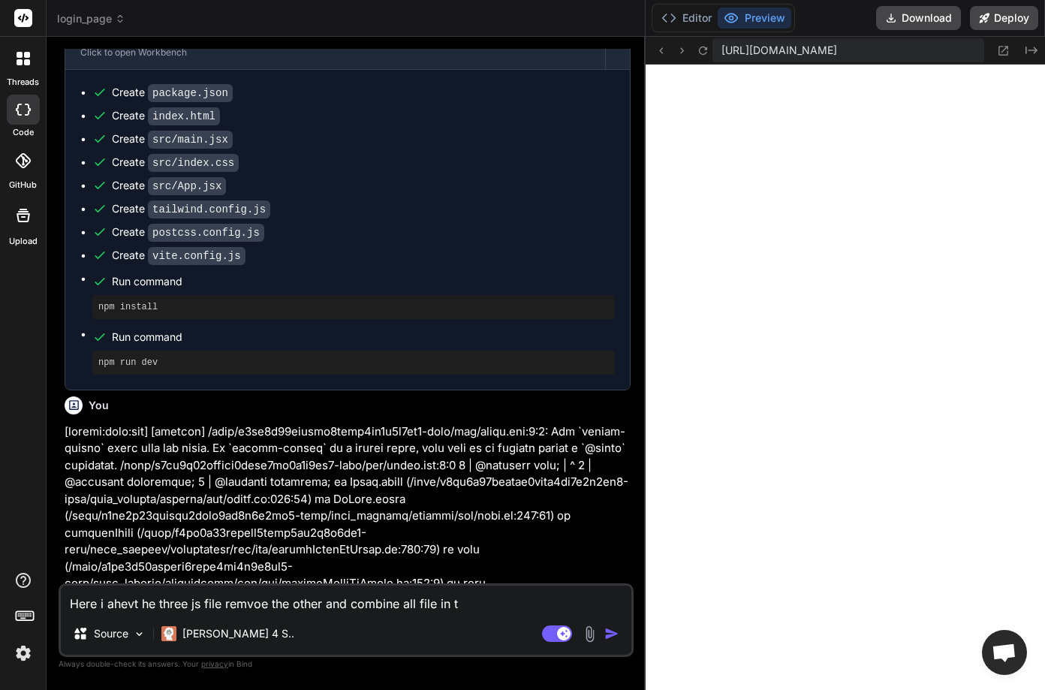
type textarea "Here i ahevt he three js file remvoe the other and combine all file in th"
type textarea "x"
type textarea "Here i ahevt he three js file remvoe the other and combine all file in the"
type textarea "x"
type textarea "Here i ahevt he three js file remvoe the other and combine all file in the"
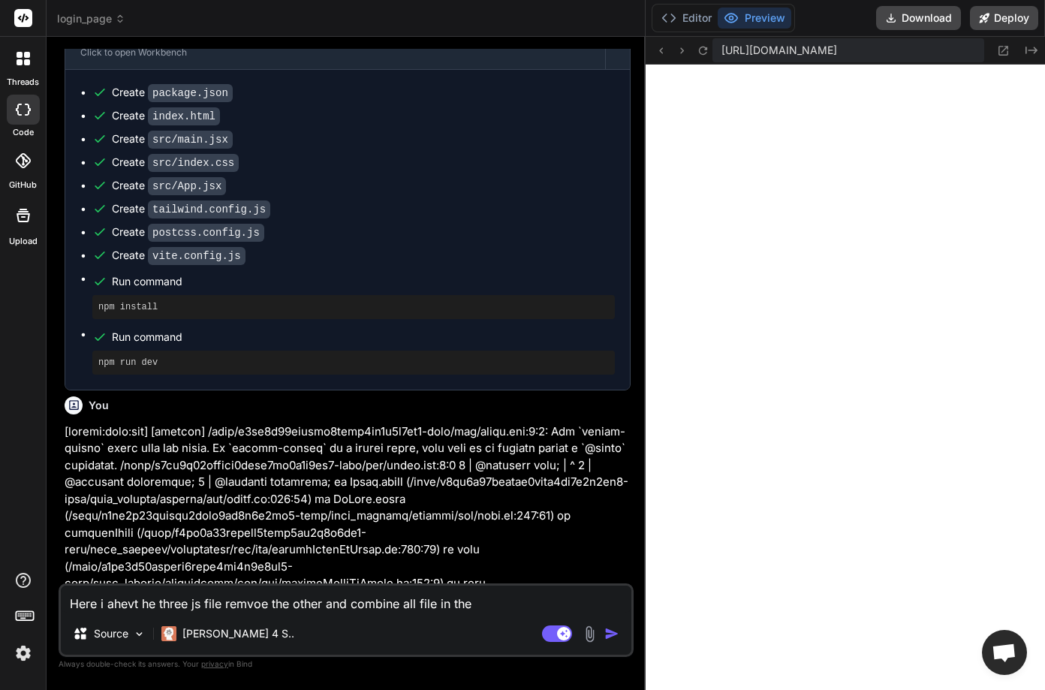
type textarea "x"
type textarea "Here i ahevt he three js file remvoe the other and combine all file in the o"
type textarea "x"
type textarea "Here i ahevt he three js file remvoe the other and combine all file in the on"
type textarea "x"
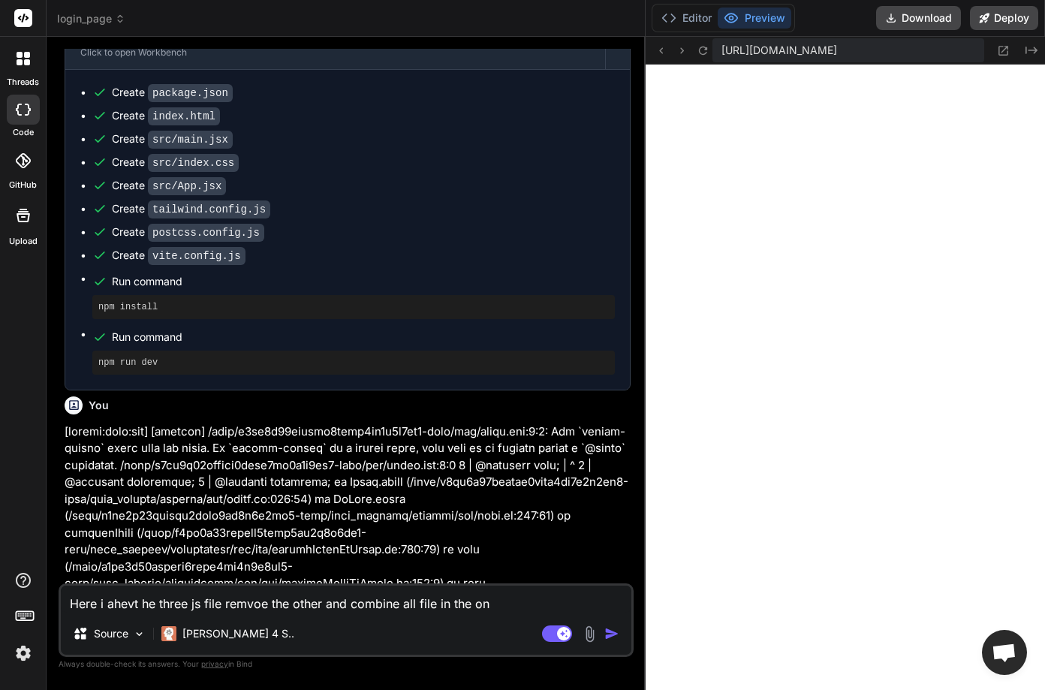
type textarea "Here i ahevt he three js file remvoe the other and combine all file in the one"
type textarea "x"
type textarea "Here i ahevt he three js file remvoe the other and combine all file in the one"
type textarea "x"
type textarea "Here i ahevt he three js file remvoe the other and combine all file in the one f"
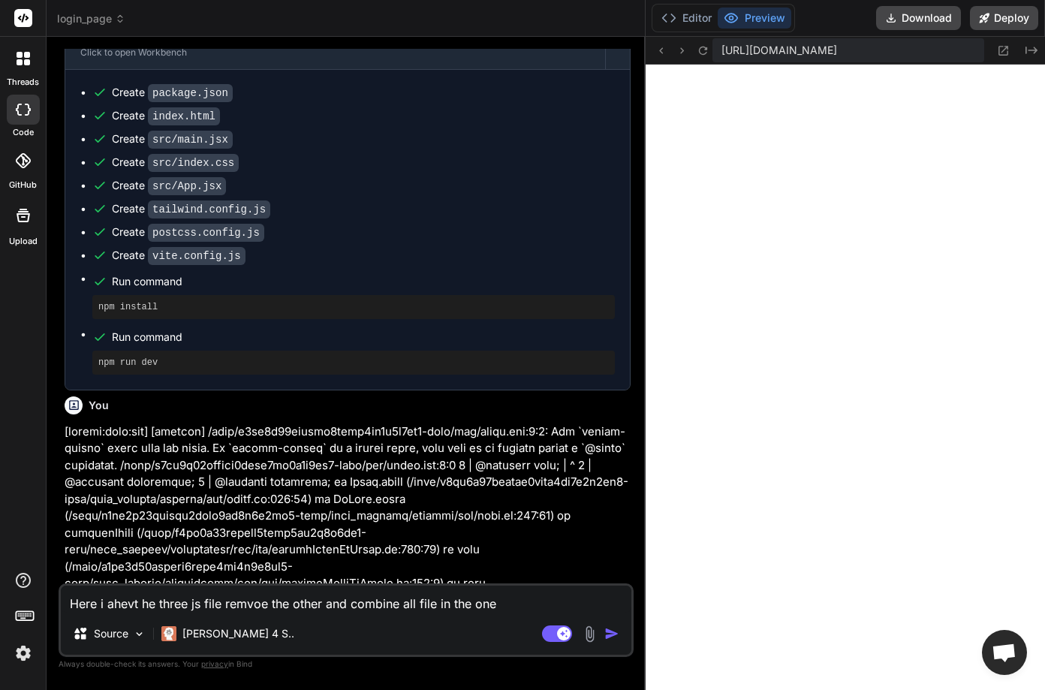
type textarea "x"
type textarea "Here i ahevt he three js file remvoe the other and combine all file in the one …"
type textarea "x"
type textarea "Here i ahevt he three js file remvoe the other and combine all file in the one …"
type textarea "x"
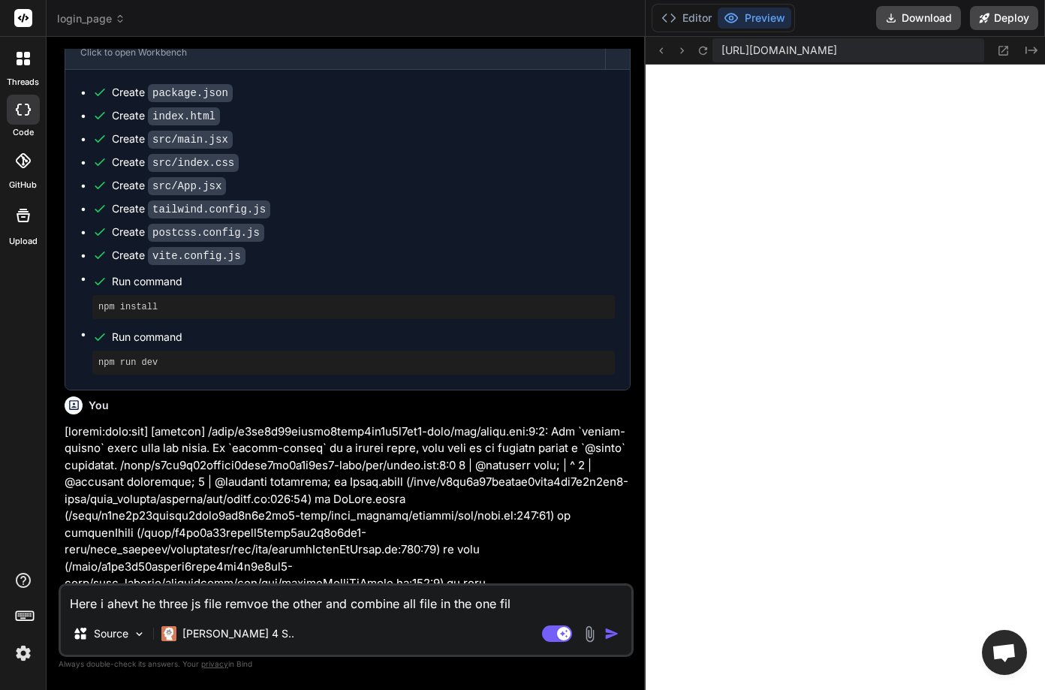
type textarea "Here i ahevt he three js file remvoe the other and combine all file in the one …"
type textarea "x"
type textarea "Here i ahevt he three js file remvoe the other and combine all file in the one …"
type textarea "x"
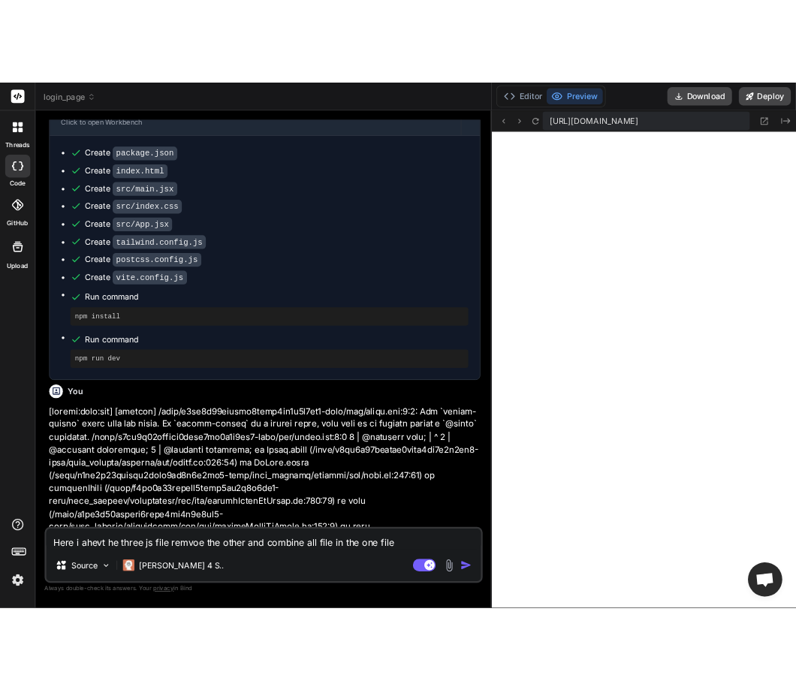
scroll to position [1755, 0]
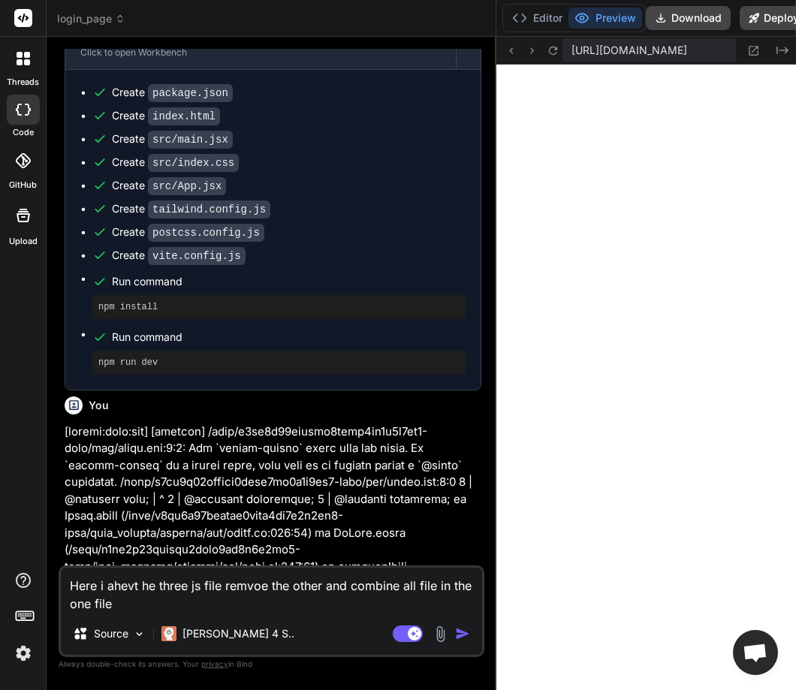
click at [461, 631] on img "button" at bounding box center [462, 633] width 15 height 15
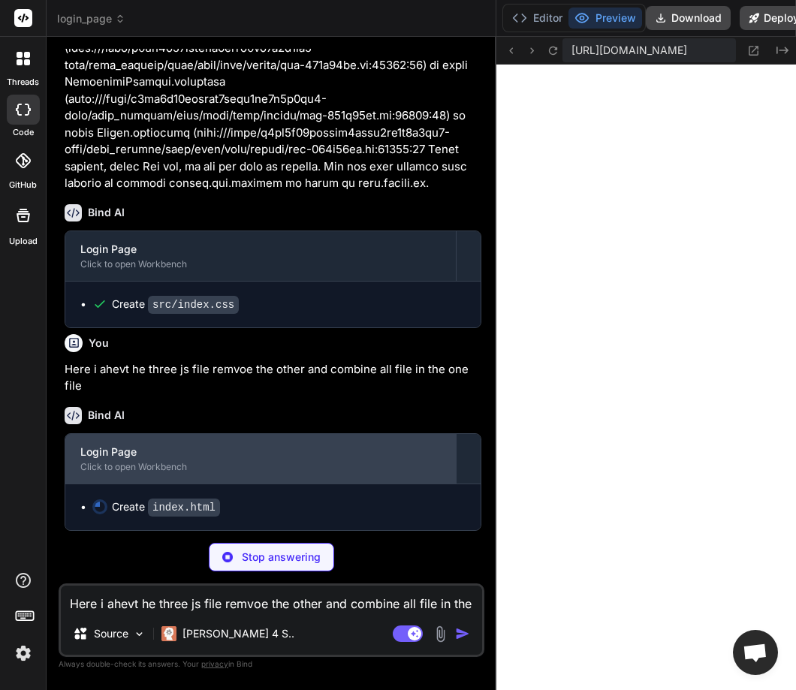
scroll to position [1219, 0]
type textarea "x"
type textarea "</script> </body> </html>"
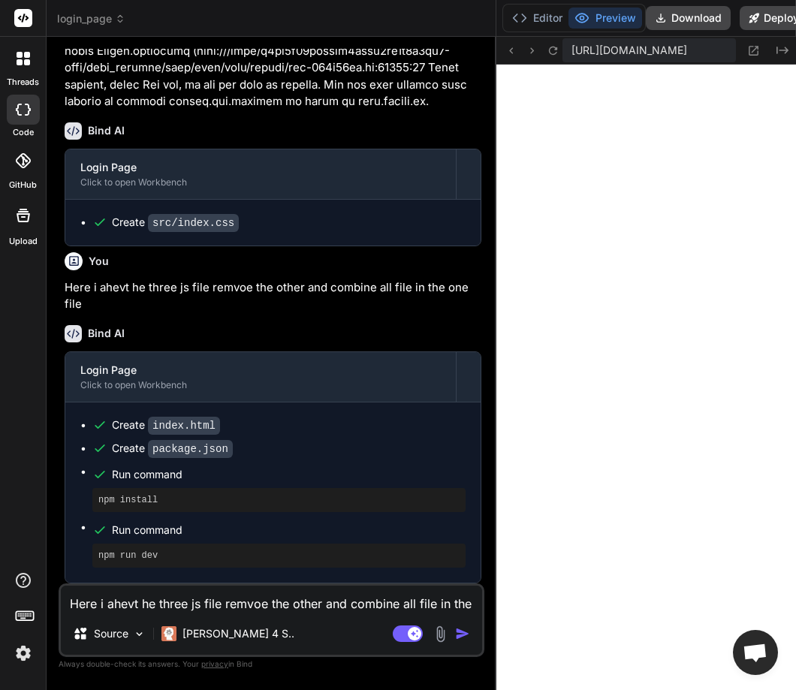
scroll to position [2582, 0]
